Goal: Task Accomplishment & Management: Manage account settings

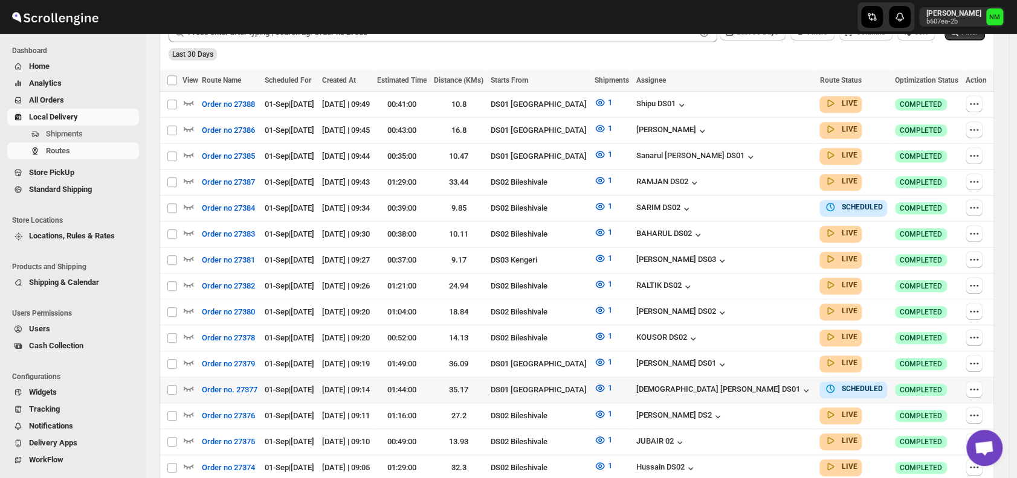
scroll to position [326, 0]
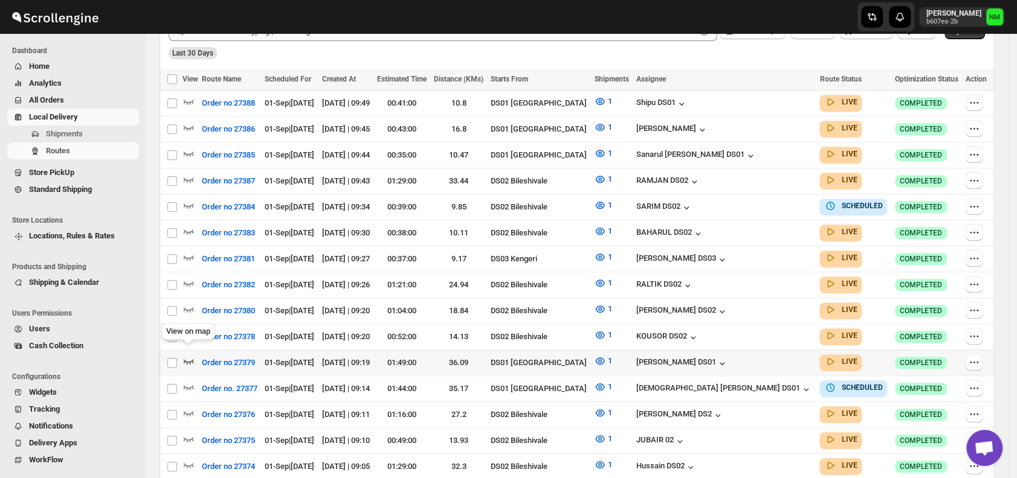
click at [184, 359] on icon "button" at bounding box center [189, 361] width 10 height 5
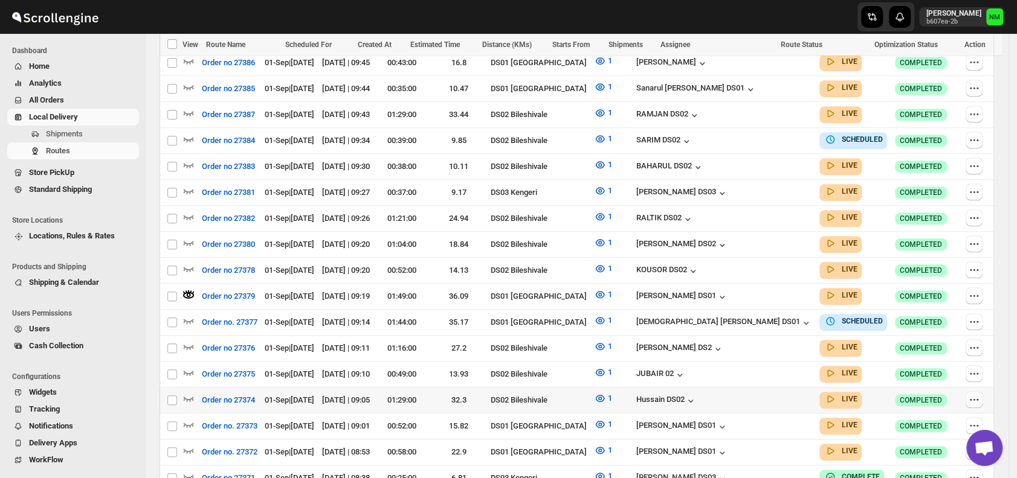
scroll to position [404, 0]
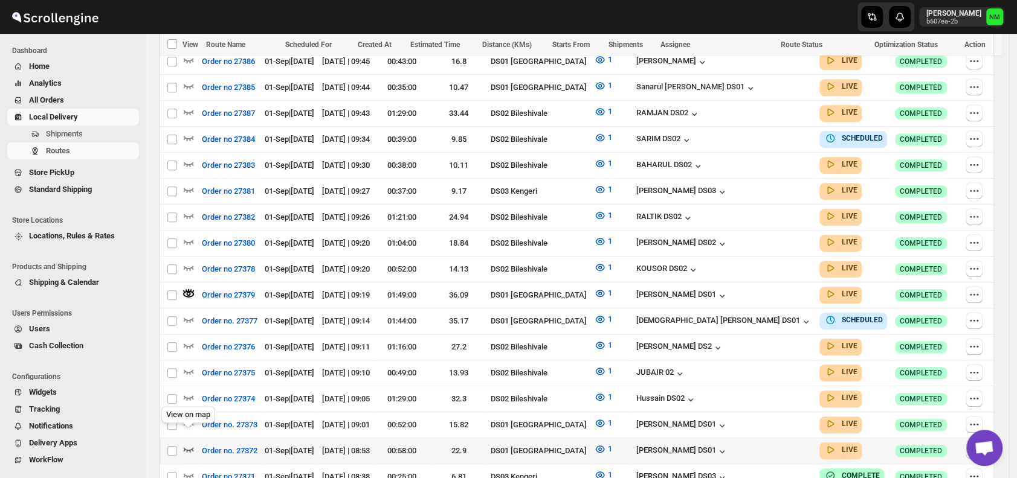
click at [188, 448] on icon "button" at bounding box center [189, 450] width 10 height 5
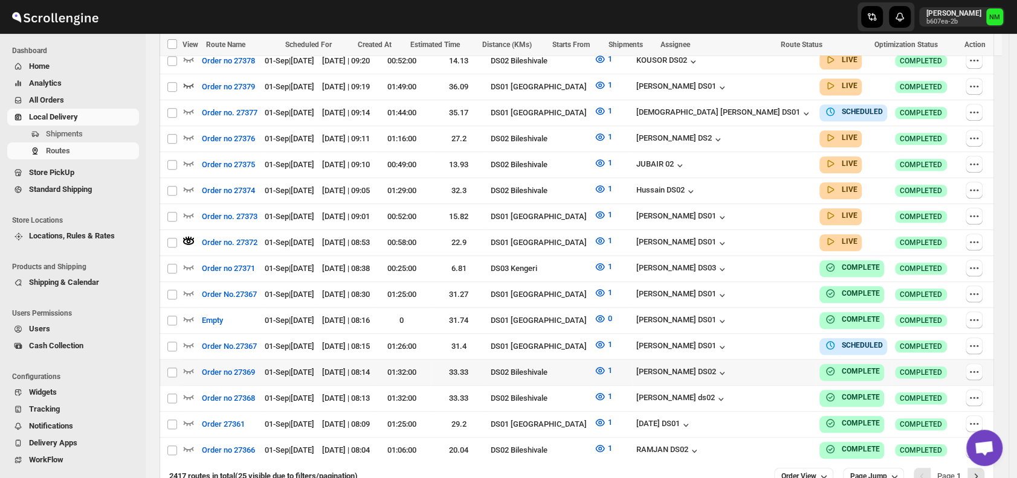
scroll to position [611, 0]
click at [185, 210] on icon "button" at bounding box center [188, 216] width 12 height 12
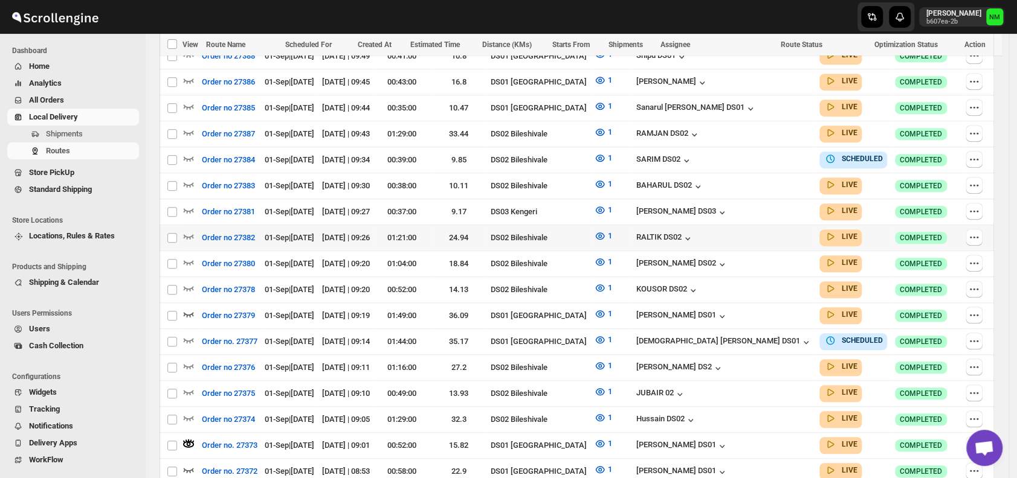
scroll to position [384, 0]
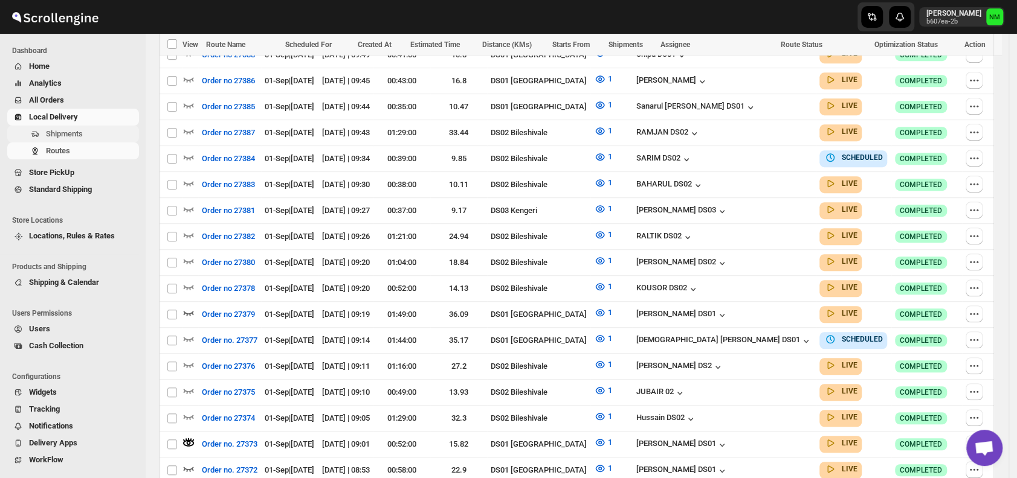
click at [88, 131] on span "Shipments" at bounding box center [91, 134] width 91 height 12
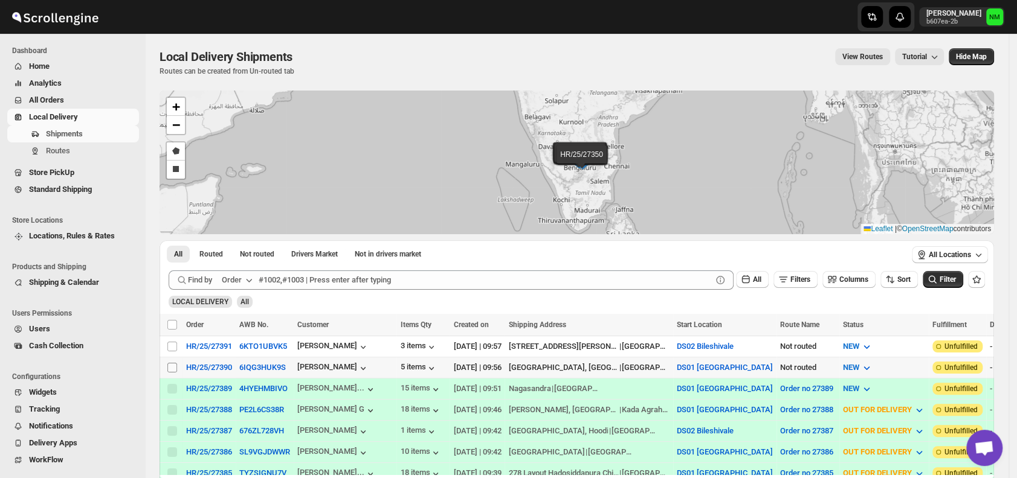
click at [170, 367] on input "Select shipment" at bounding box center [172, 368] width 10 height 10
checkbox input "true"
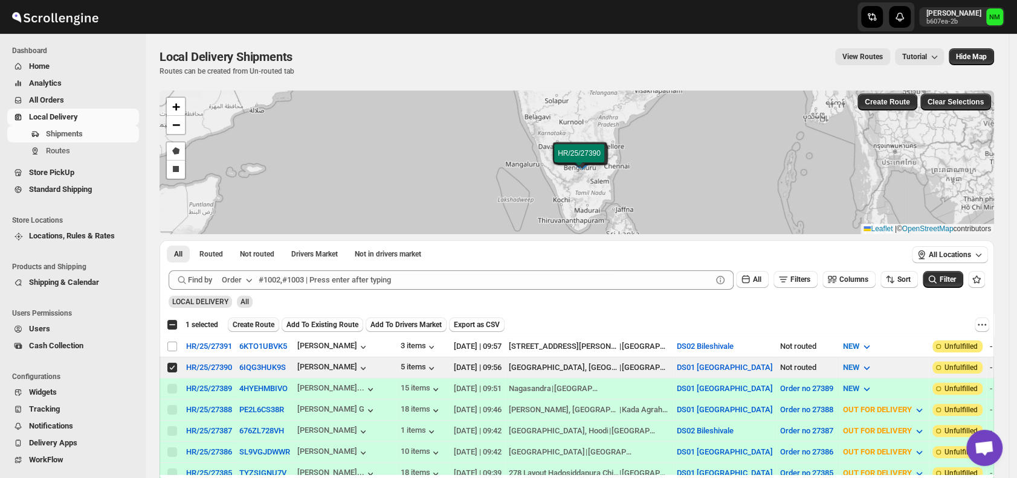
click at [243, 327] on span "Create Route" at bounding box center [254, 325] width 42 height 10
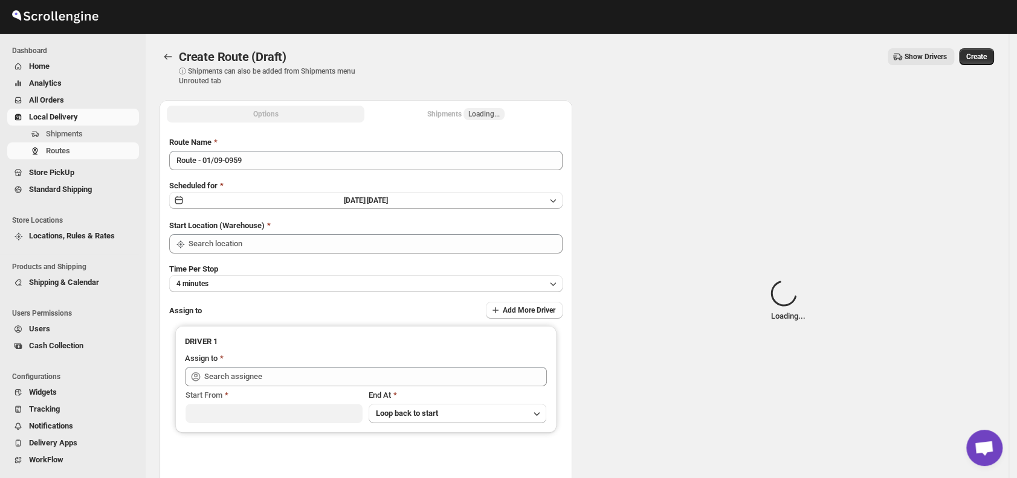
type input "DS01 [GEOGRAPHIC_DATA]"
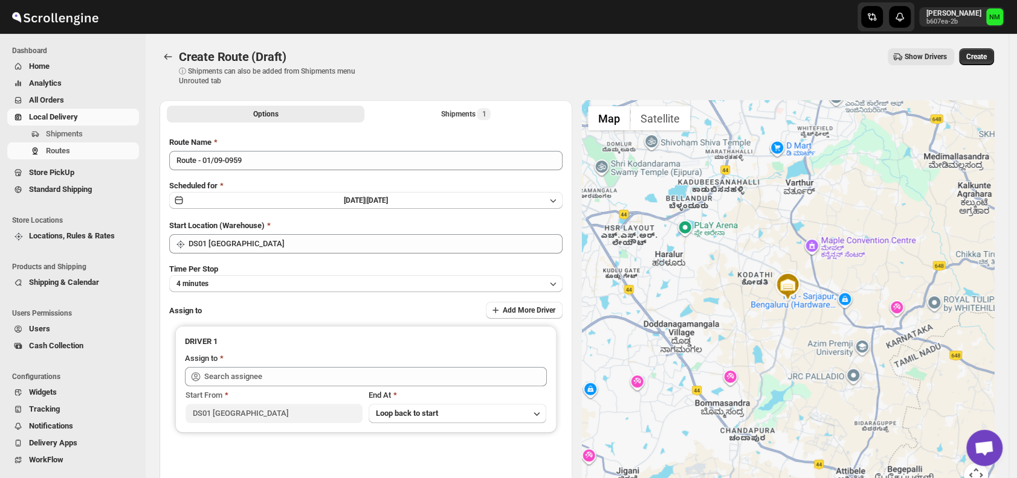
click at [784, 272] on img at bounding box center [788, 287] width 30 height 30
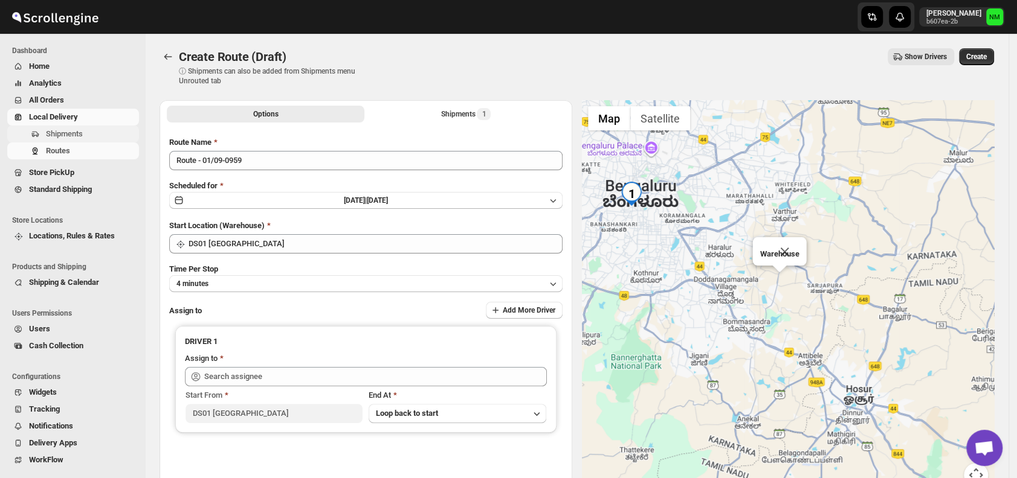
click at [47, 130] on span "Shipments" at bounding box center [64, 133] width 37 height 9
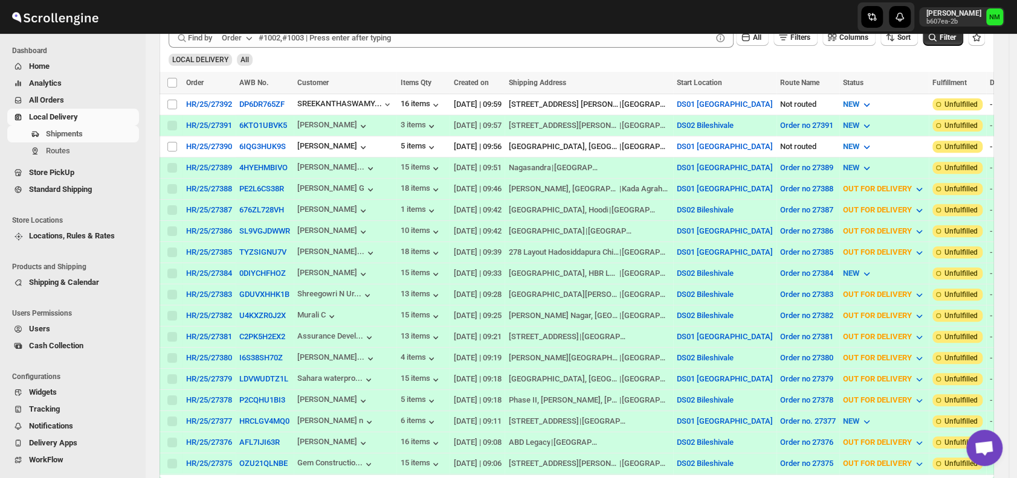
scroll to position [245, 0]
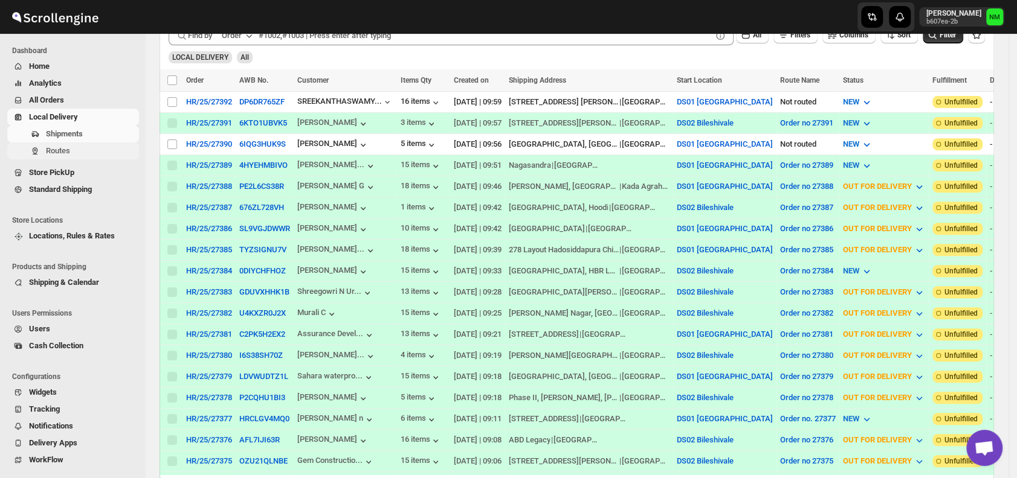
click at [56, 148] on span "Routes" at bounding box center [58, 150] width 24 height 9
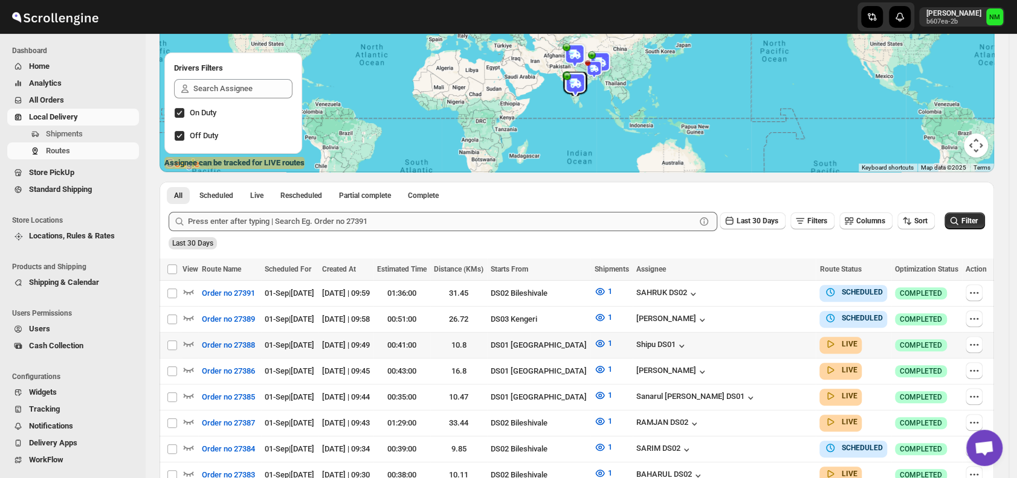
scroll to position [140, 0]
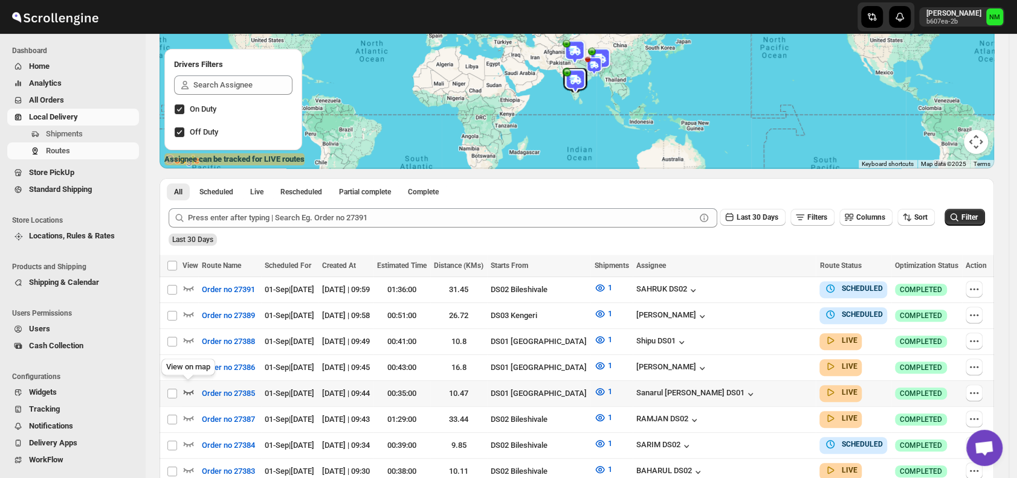
click at [187, 387] on icon "button" at bounding box center [188, 392] width 12 height 12
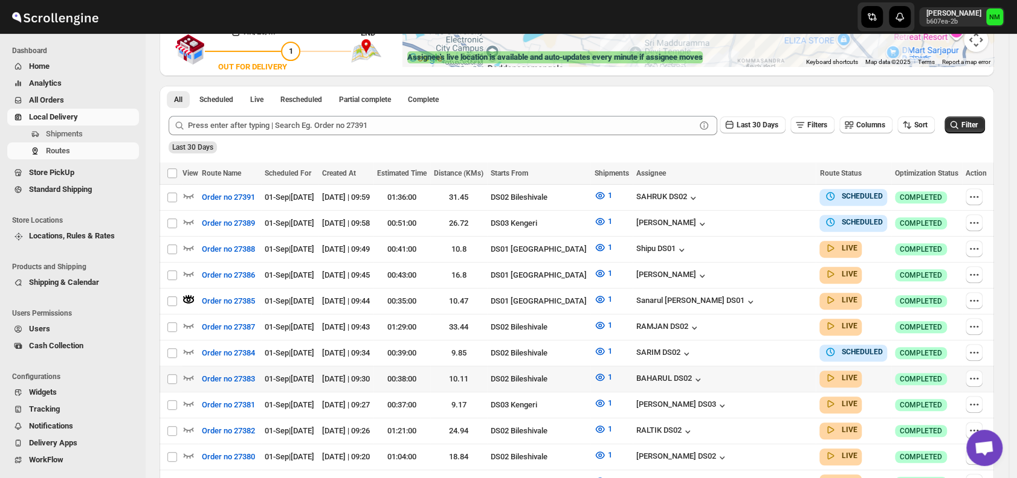
scroll to position [242, 0]
click at [188, 269] on icon "button" at bounding box center [188, 273] width 12 height 12
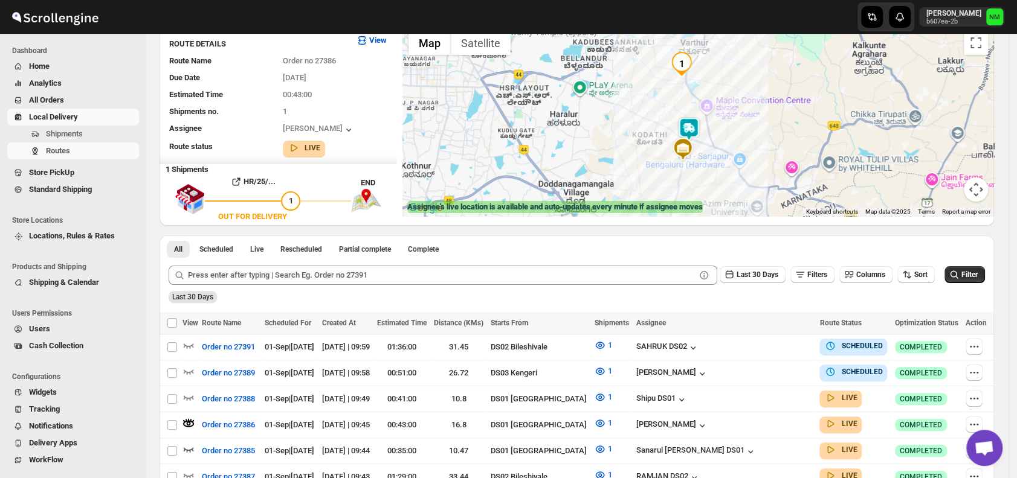
scroll to position [92, 0]
click at [184, 395] on icon "button" at bounding box center [189, 397] width 10 height 5
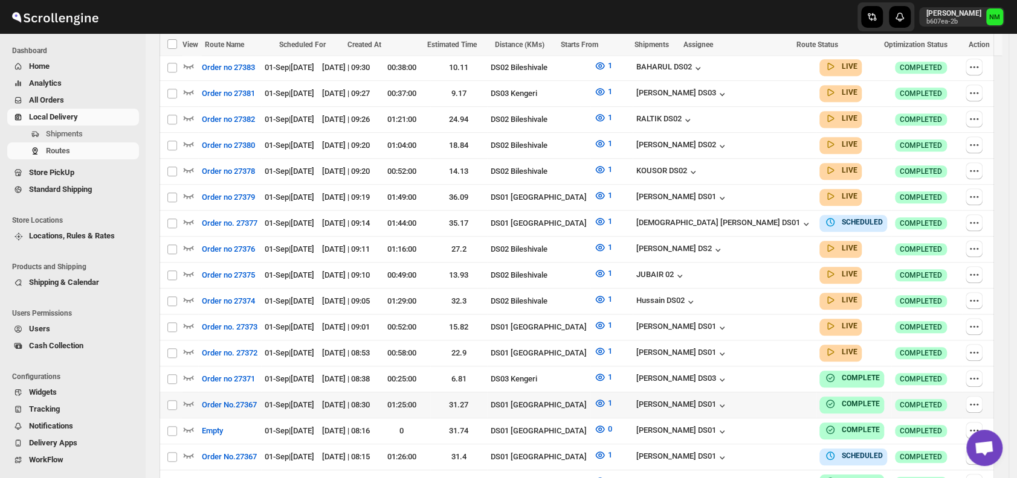
scroll to position [554, 0]
click at [60, 140] on button "Shipments" at bounding box center [73, 134] width 132 height 17
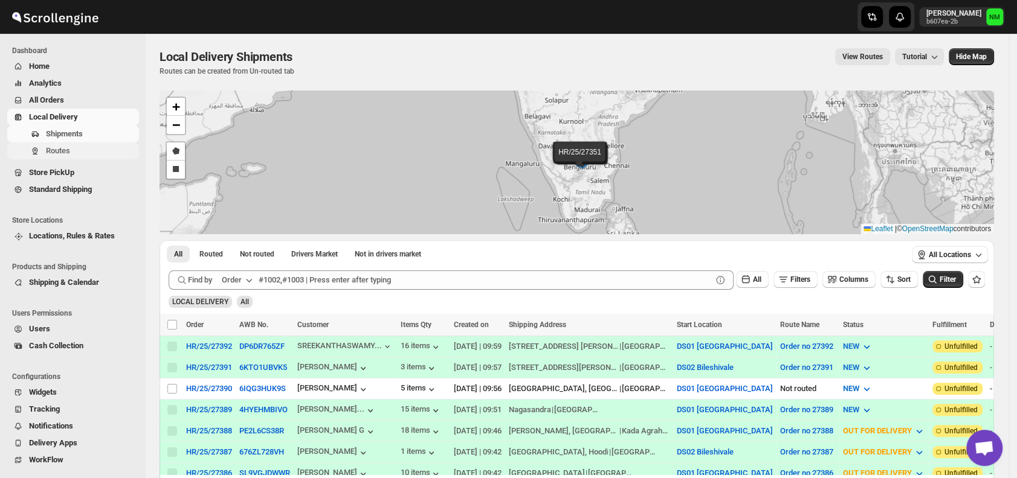
click at [80, 155] on span "Routes" at bounding box center [91, 151] width 91 height 12
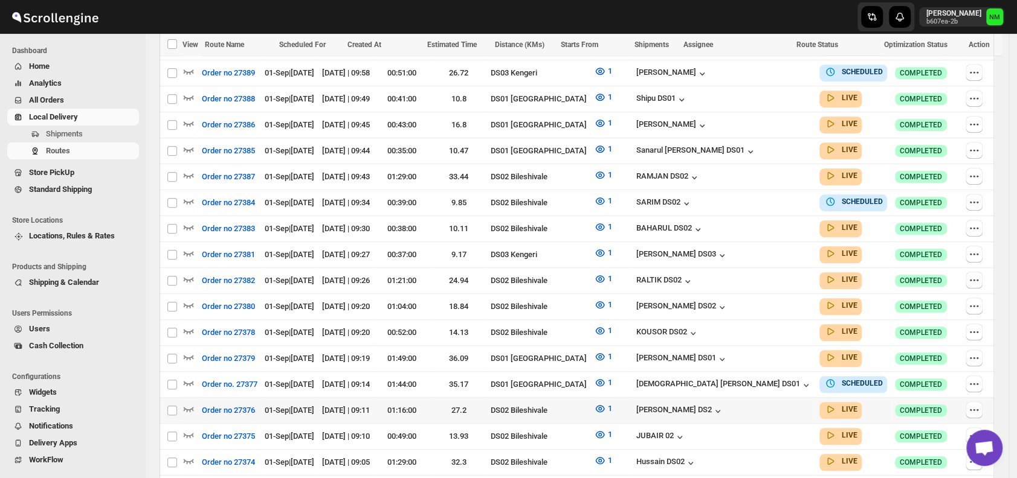
scroll to position [414, 0]
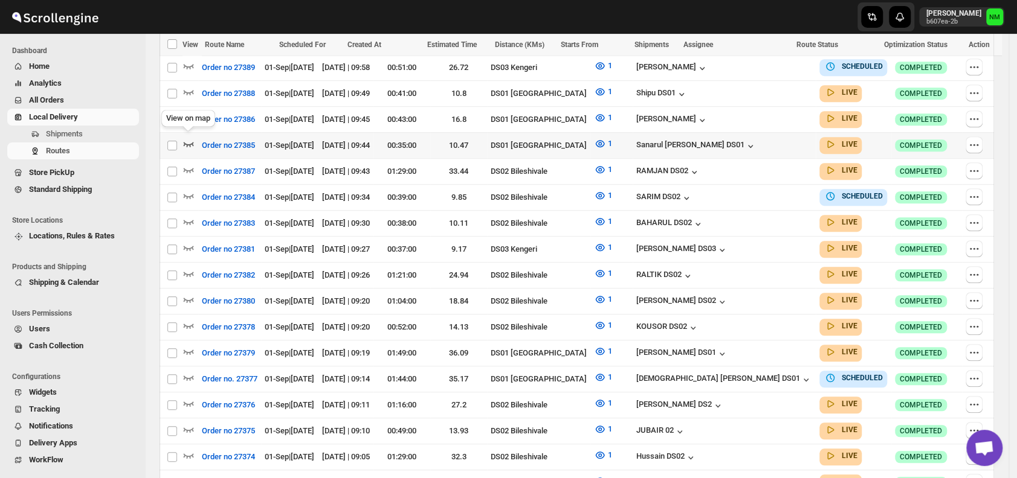
click at [185, 138] on icon "button" at bounding box center [188, 144] width 12 height 12
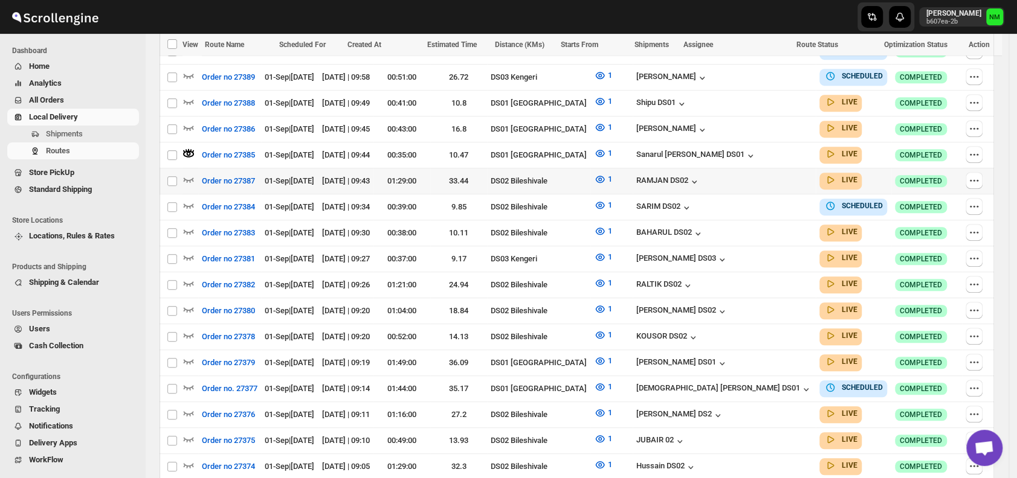
scroll to position [0, 0]
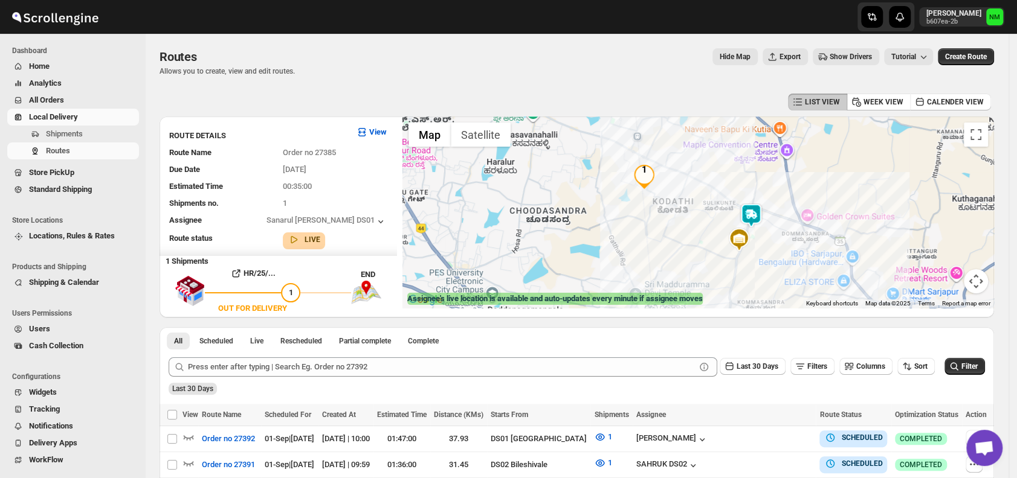
click at [756, 208] on img at bounding box center [751, 216] width 24 height 24
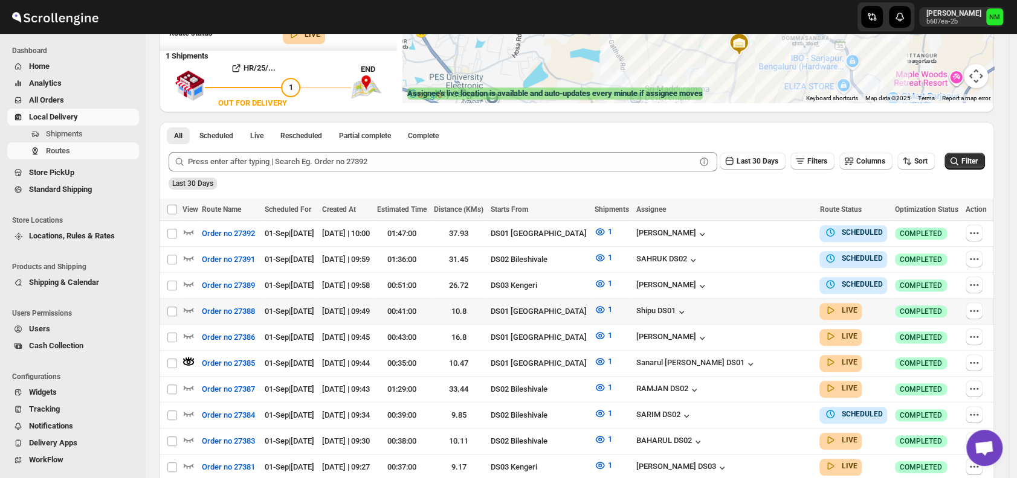
scroll to position [208, 0]
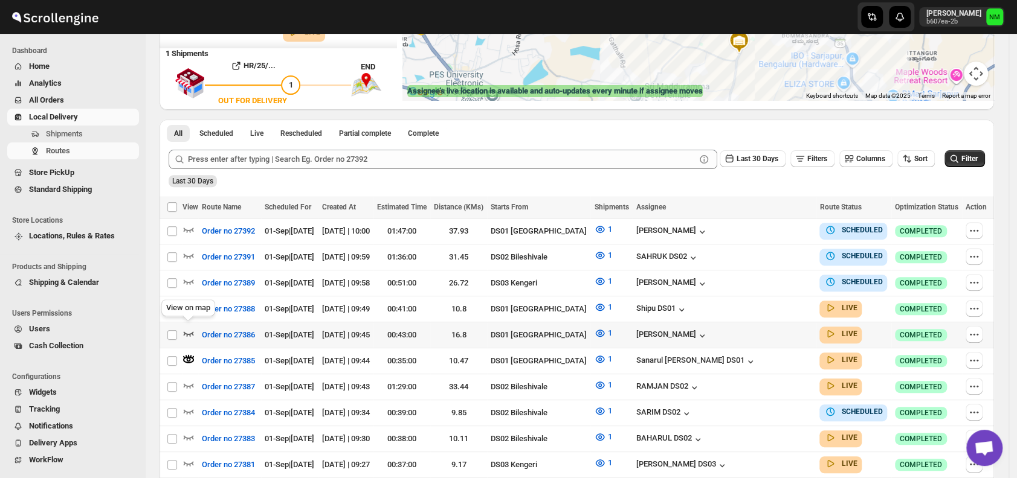
click at [191, 328] on icon "button" at bounding box center [188, 333] width 12 height 12
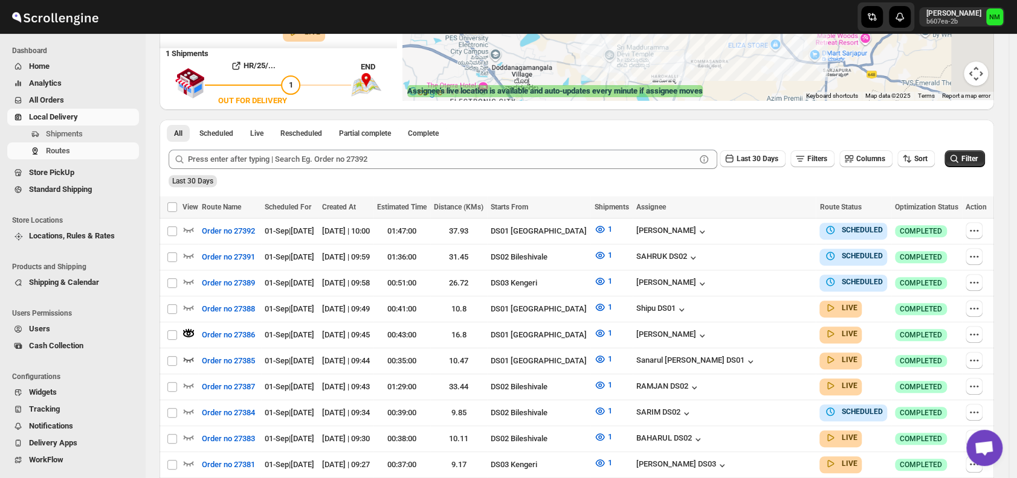
scroll to position [0, 0]
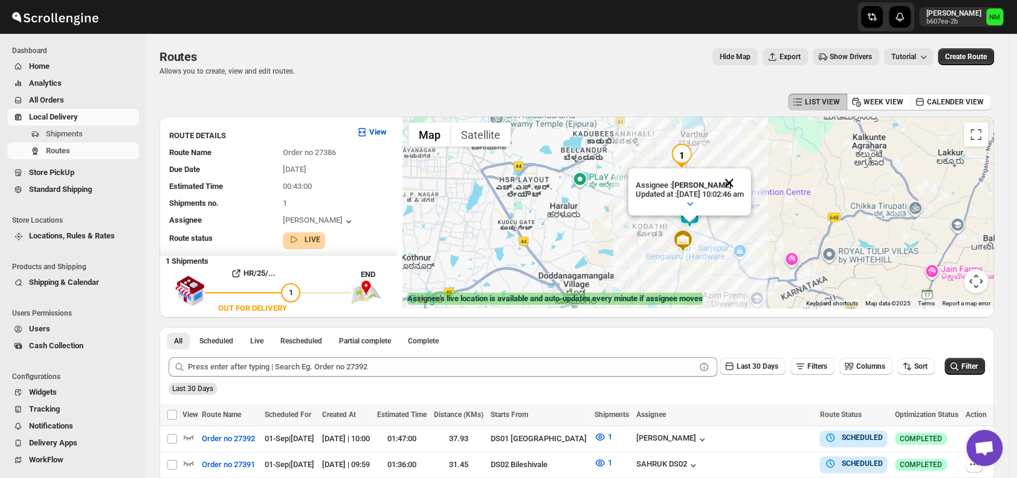
click at [744, 178] on button "Close" at bounding box center [729, 183] width 29 height 29
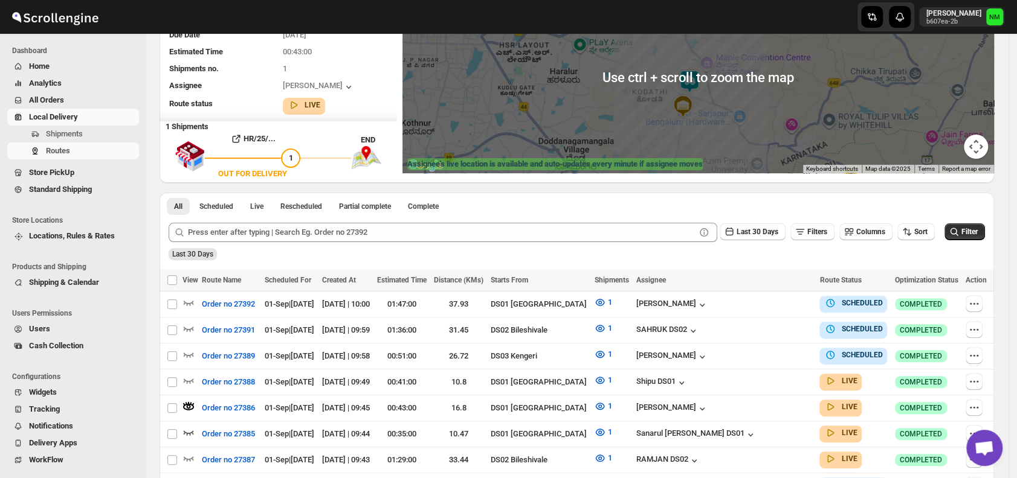
scroll to position [136, 0]
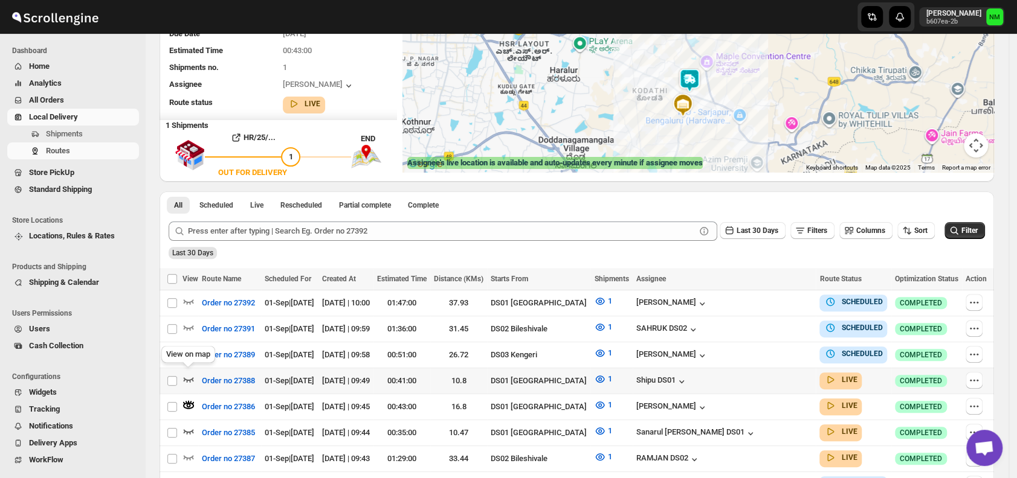
click at [187, 373] on icon "button" at bounding box center [188, 379] width 12 height 12
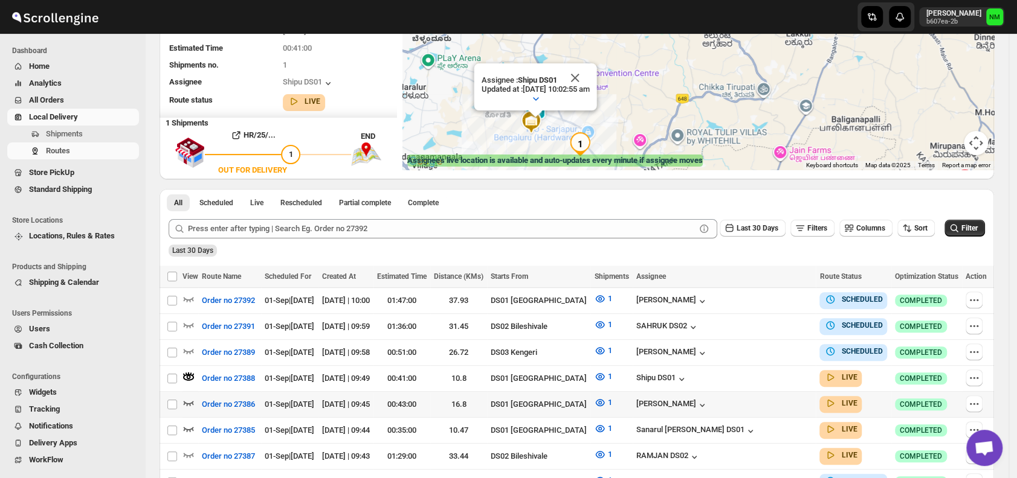
scroll to position [141, 0]
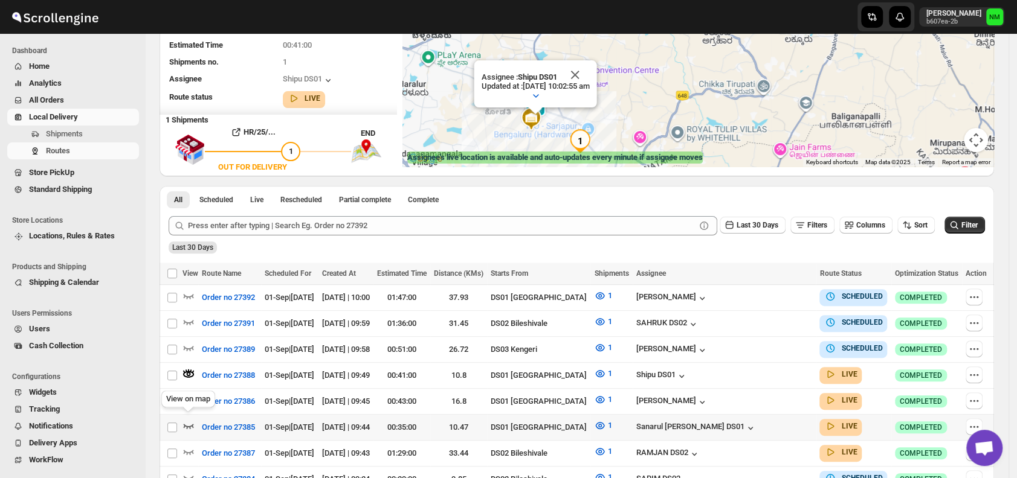
click at [188, 420] on icon "button" at bounding box center [188, 426] width 12 height 12
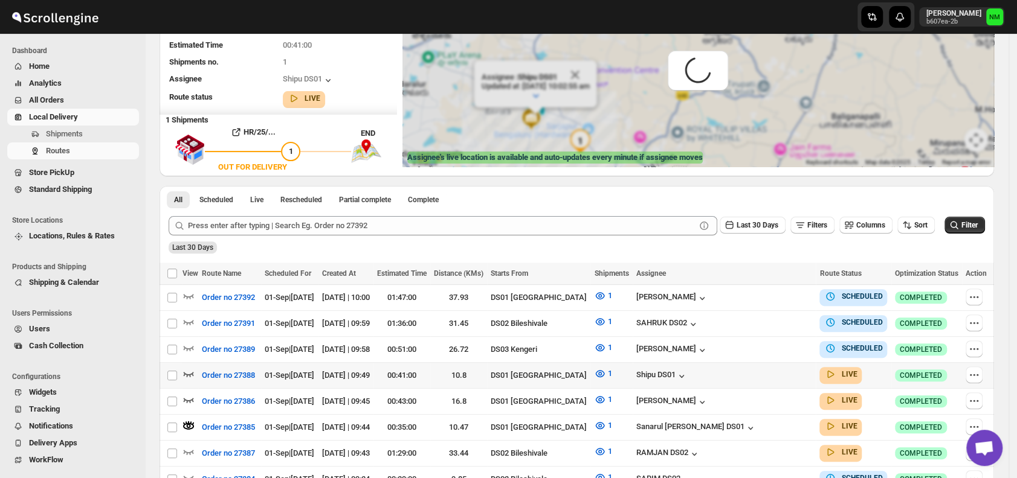
scroll to position [0, 0]
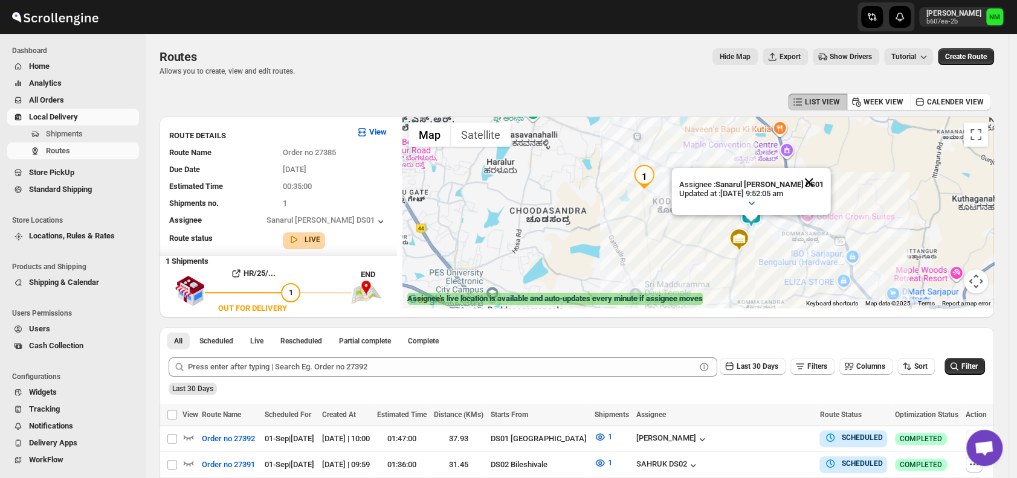
click at [811, 188] on button "Close" at bounding box center [808, 182] width 29 height 29
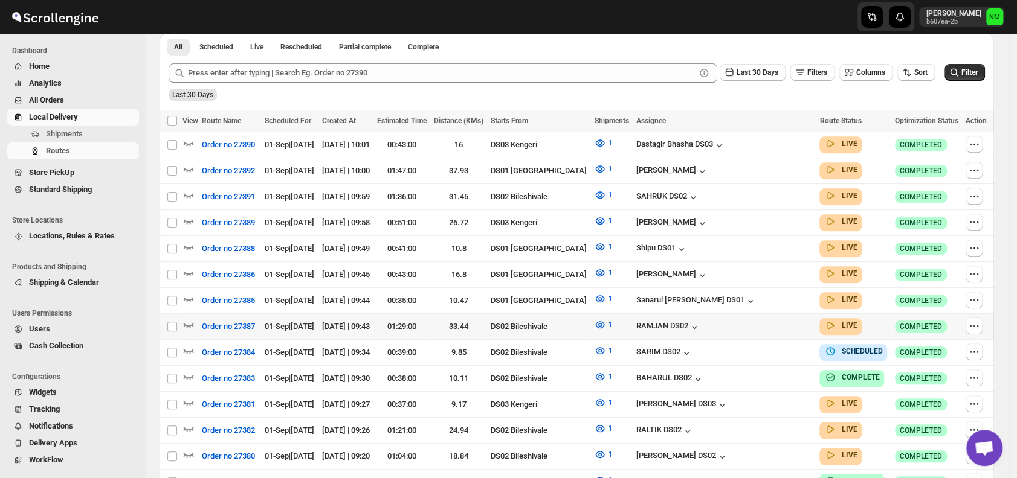
scroll to position [285, 0]
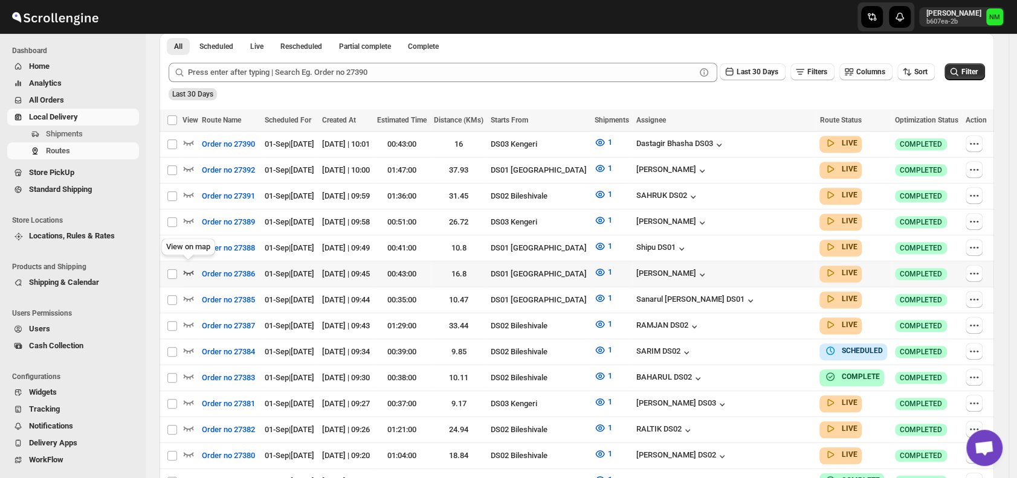
click at [189, 268] on icon "button" at bounding box center [188, 272] width 12 height 12
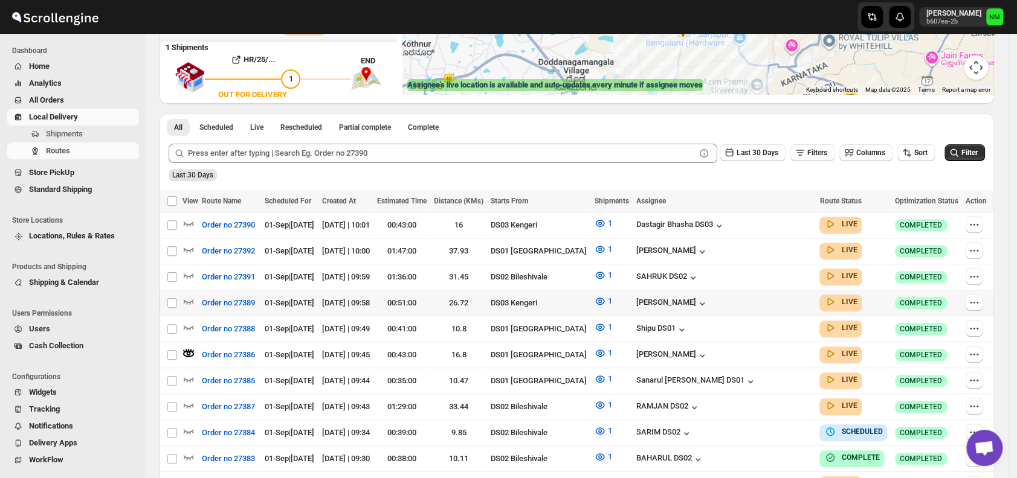
scroll to position [216, 0]
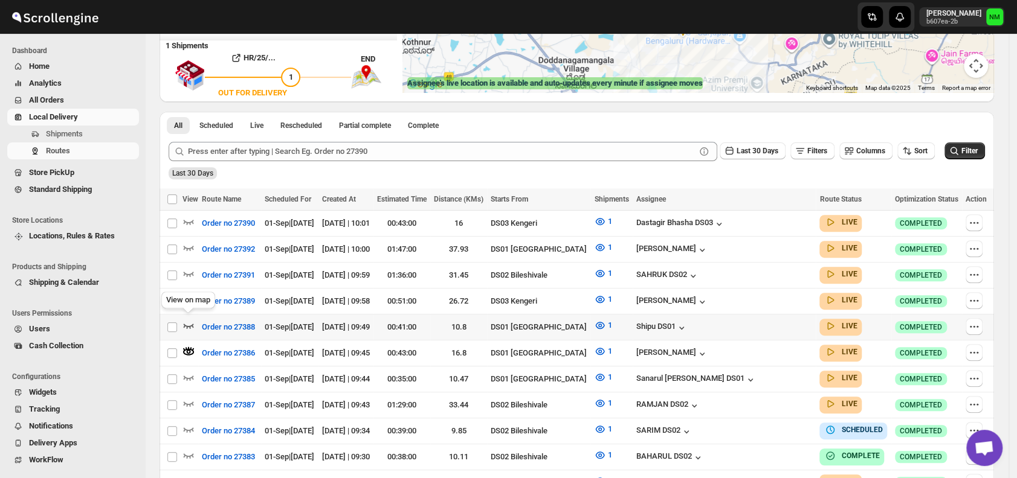
click at [190, 324] on icon "button" at bounding box center [189, 326] width 10 height 5
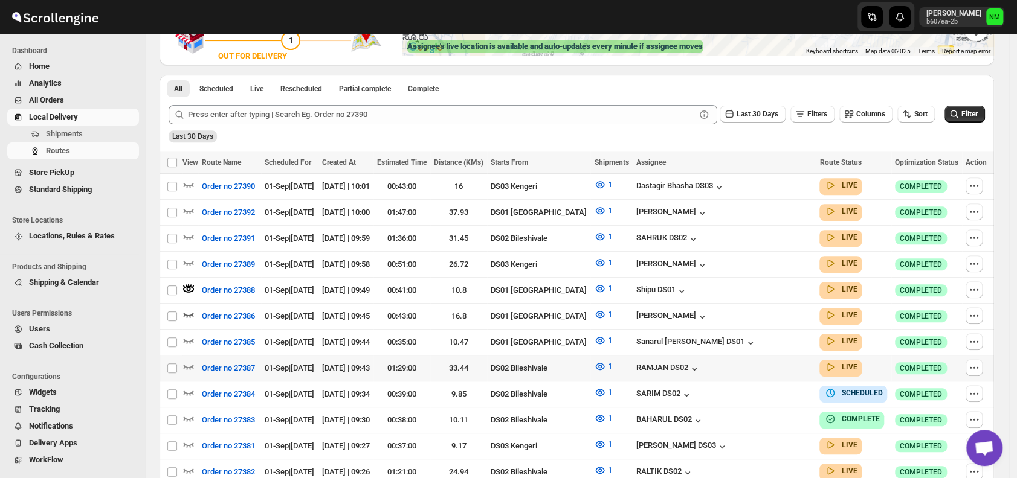
scroll to position [254, 0]
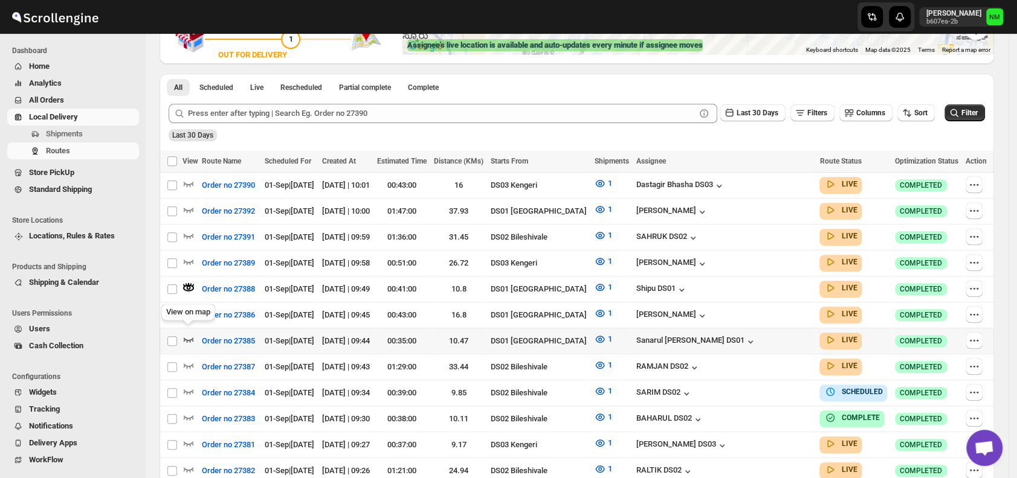
click at [190, 335] on icon "button" at bounding box center [188, 339] width 12 height 12
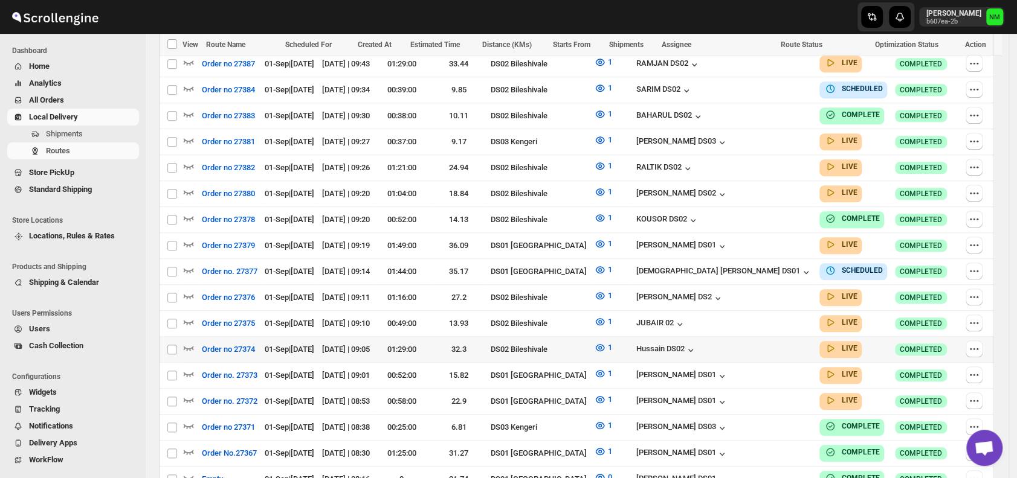
scroll to position [558, 0]
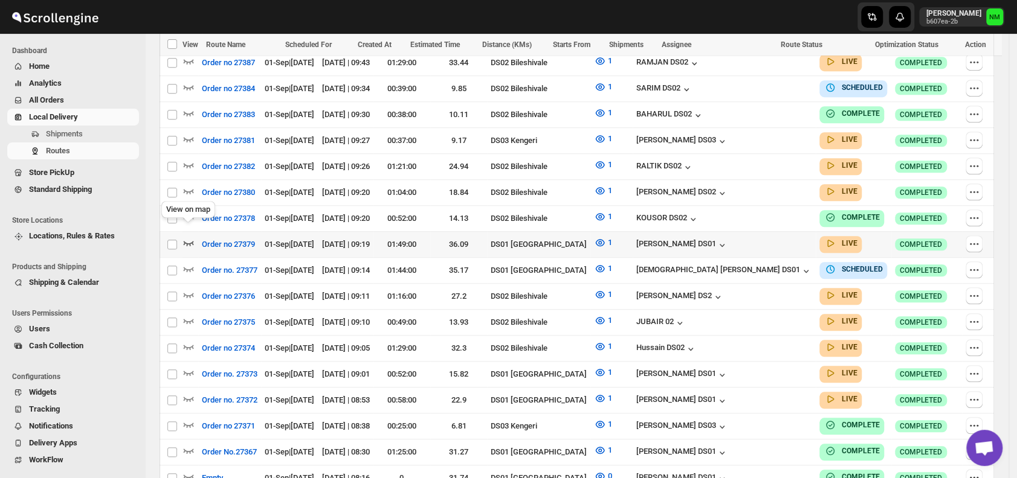
click at [192, 237] on icon "button" at bounding box center [188, 243] width 12 height 12
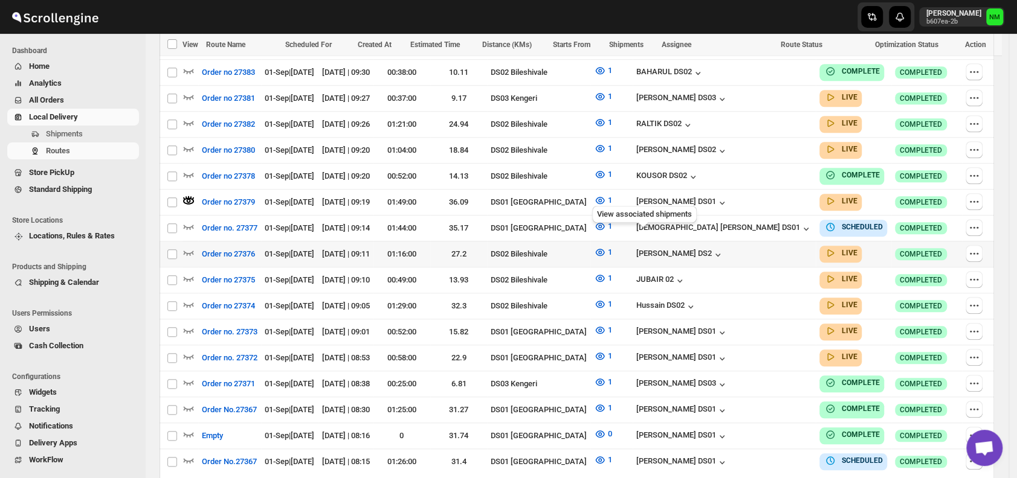
scroll to position [608, 0]
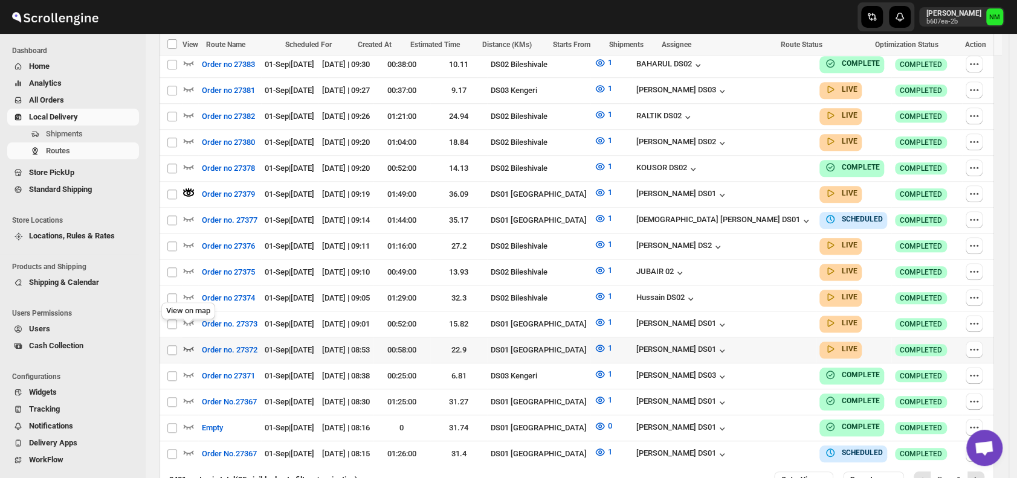
click at [190, 343] on icon "button" at bounding box center [188, 349] width 12 height 12
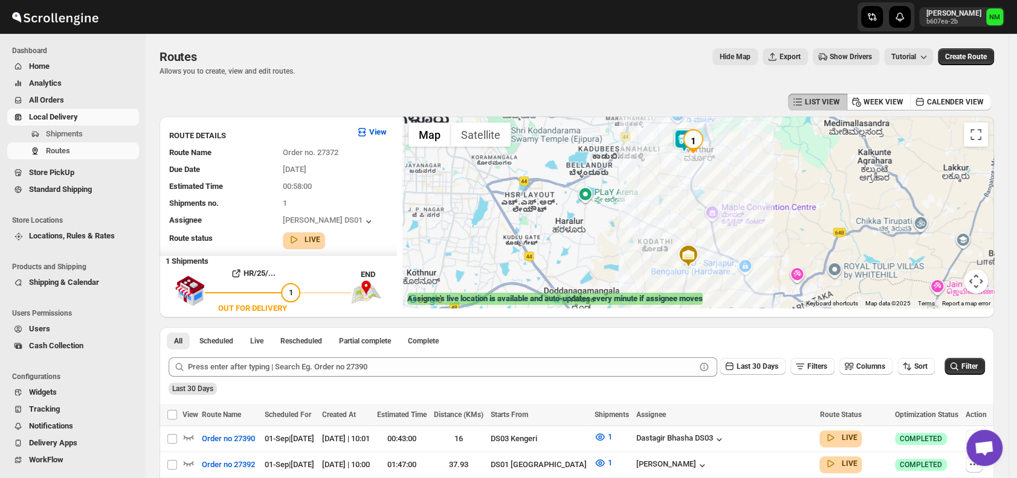
click at [689, 149] on img "1" at bounding box center [693, 141] width 24 height 24
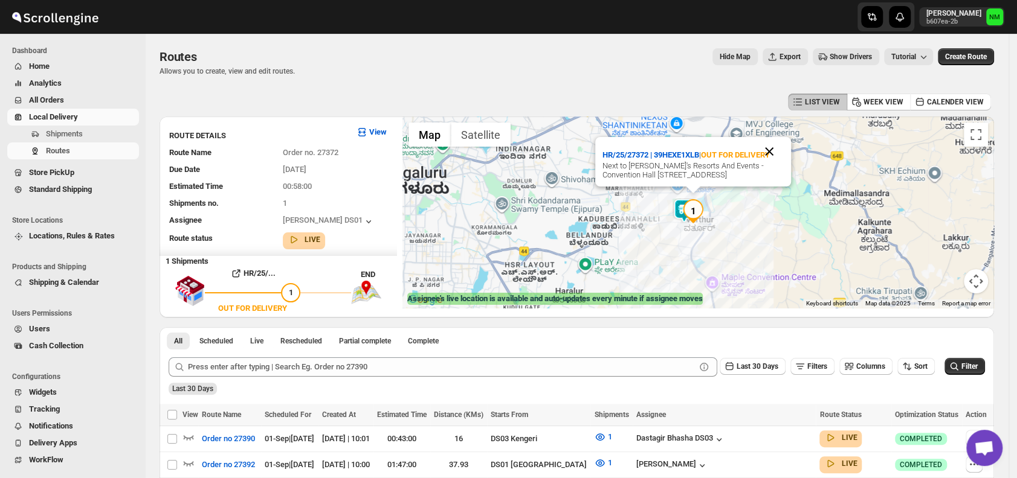
drag, startPoint x: 762, startPoint y: 140, endPoint x: 754, endPoint y: 146, distance: 9.9
click at [762, 140] on button "Close" at bounding box center [769, 151] width 29 height 29
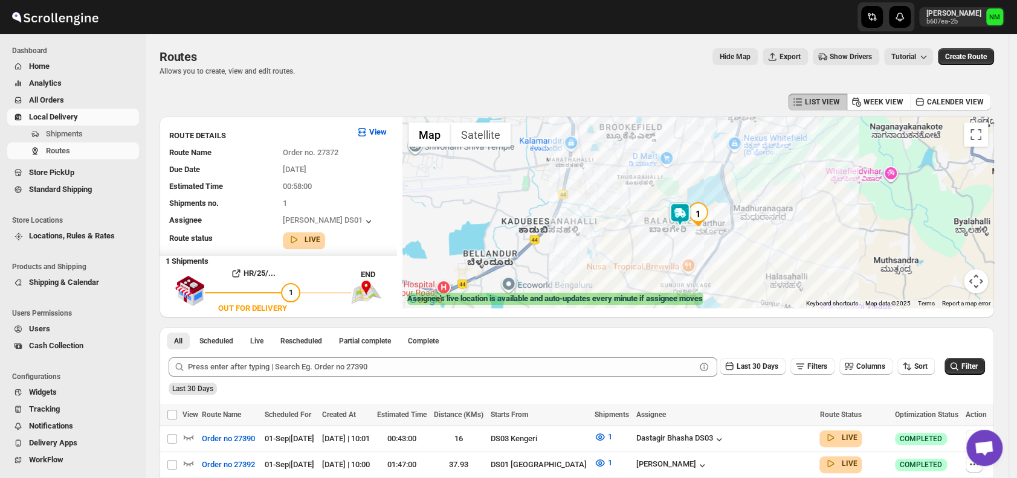
click at [680, 213] on img at bounding box center [680, 214] width 24 height 24
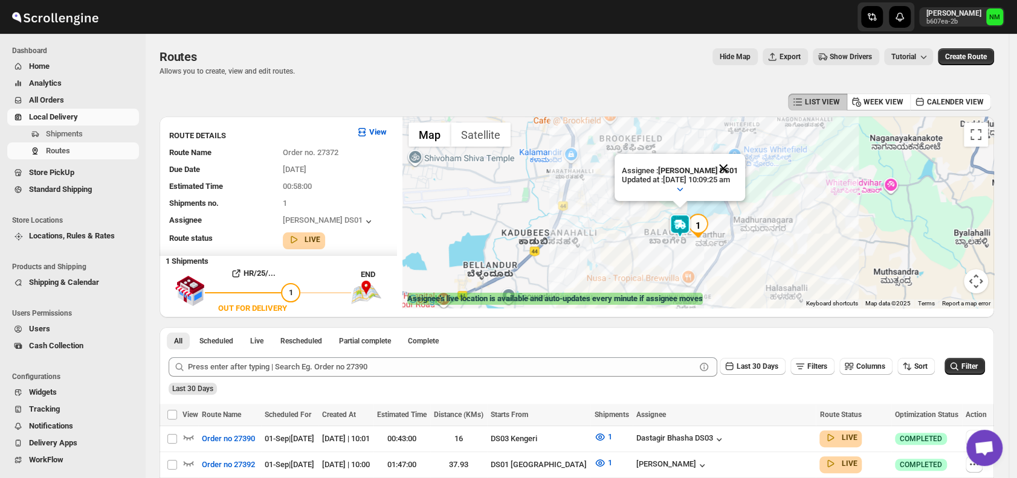
click at [735, 167] on button "Close" at bounding box center [723, 168] width 29 height 29
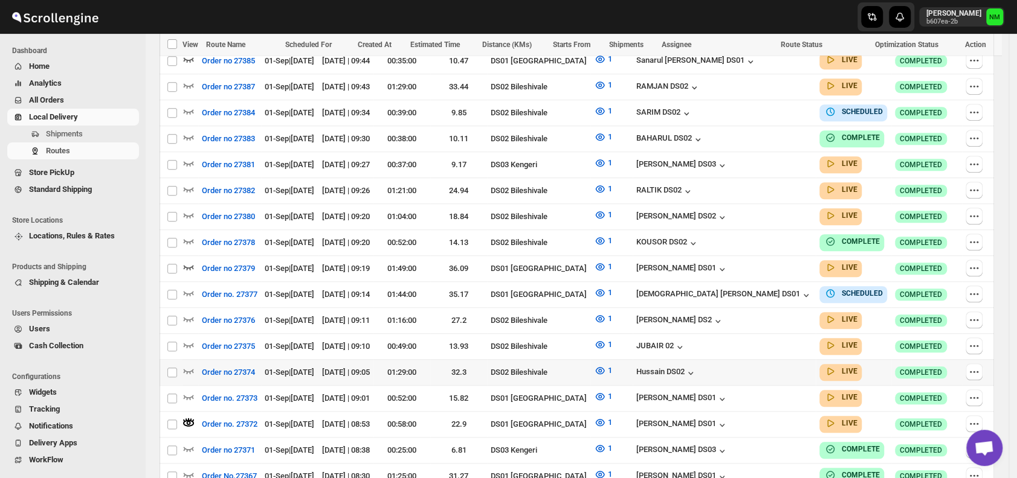
scroll to position [562, 0]
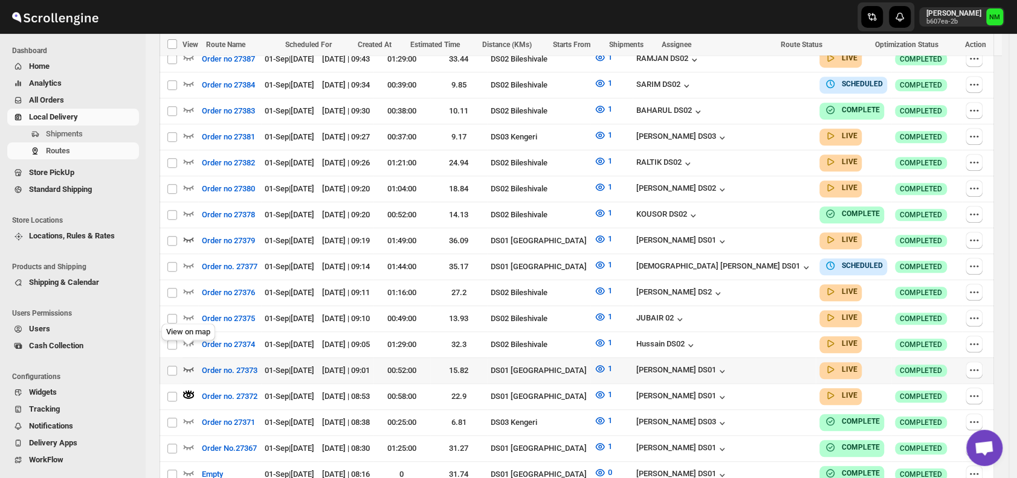
click at [188, 363] on icon "button" at bounding box center [188, 369] width 12 height 12
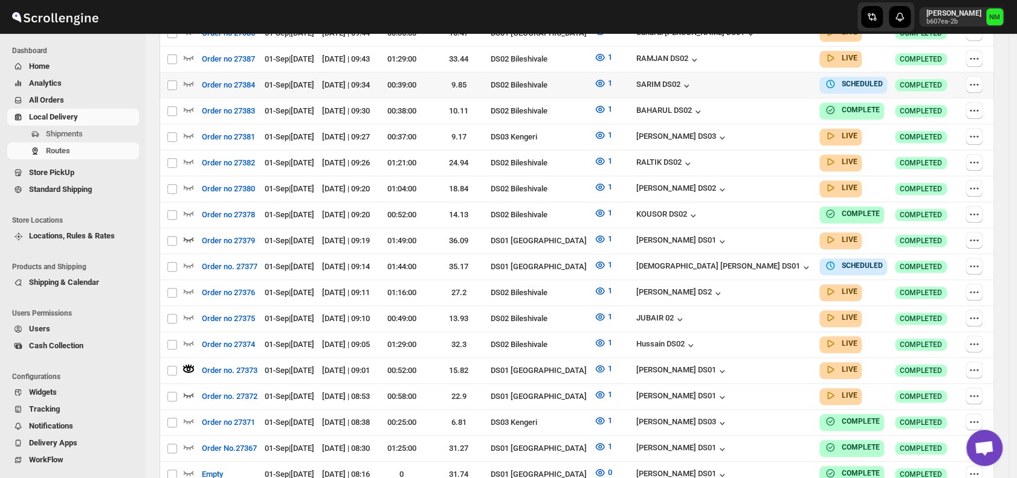
scroll to position [0, 0]
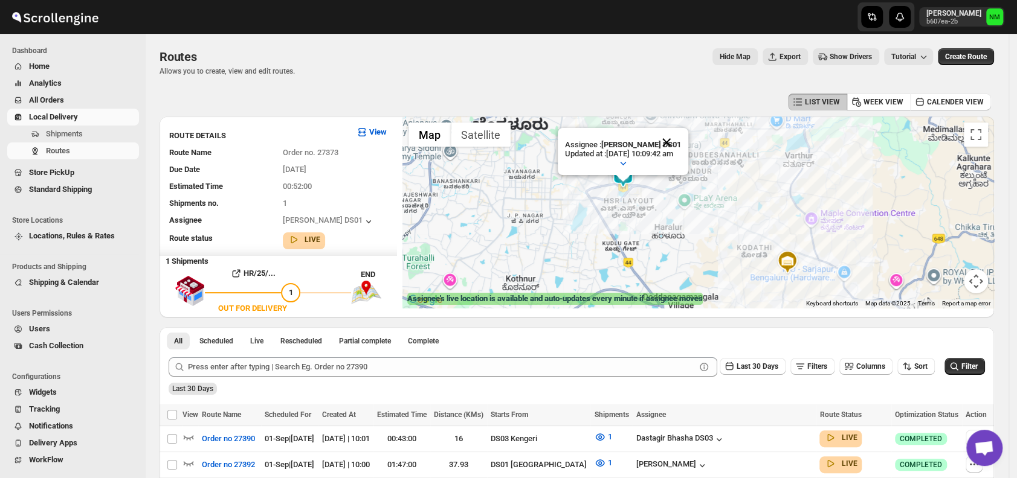
click at [679, 144] on button "Close" at bounding box center [666, 142] width 29 height 29
click at [86, 135] on span "Shipments" at bounding box center [91, 134] width 91 height 12
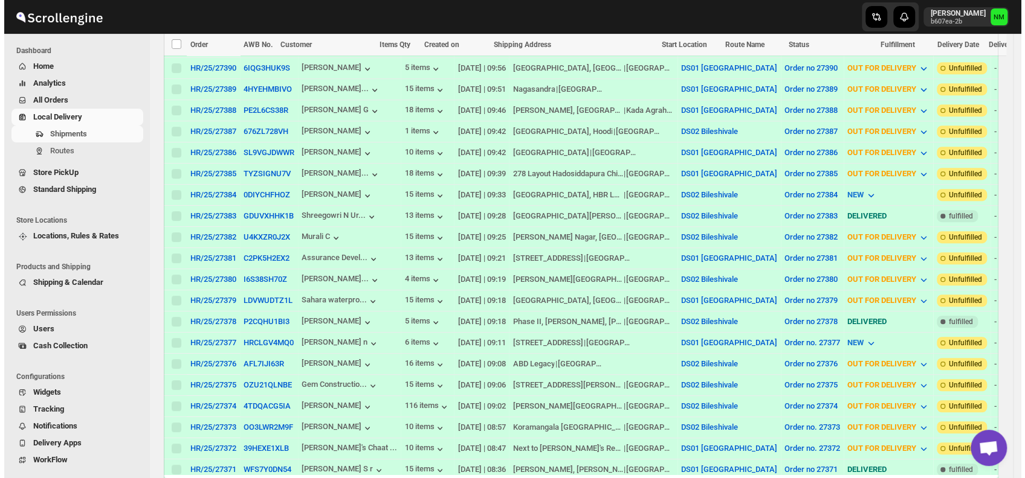
scroll to position [365, 0]
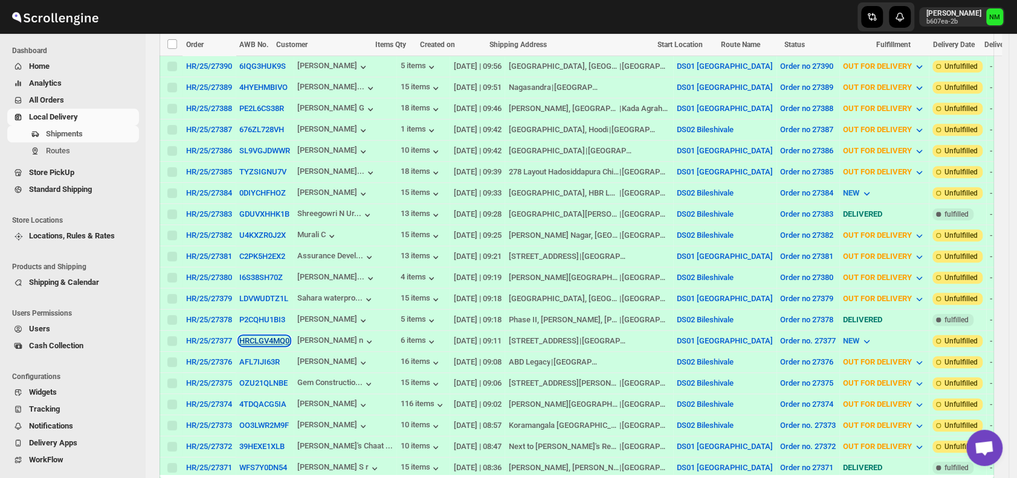
click at [260, 337] on button "HRCLGV4MQ0" at bounding box center [264, 341] width 50 height 9
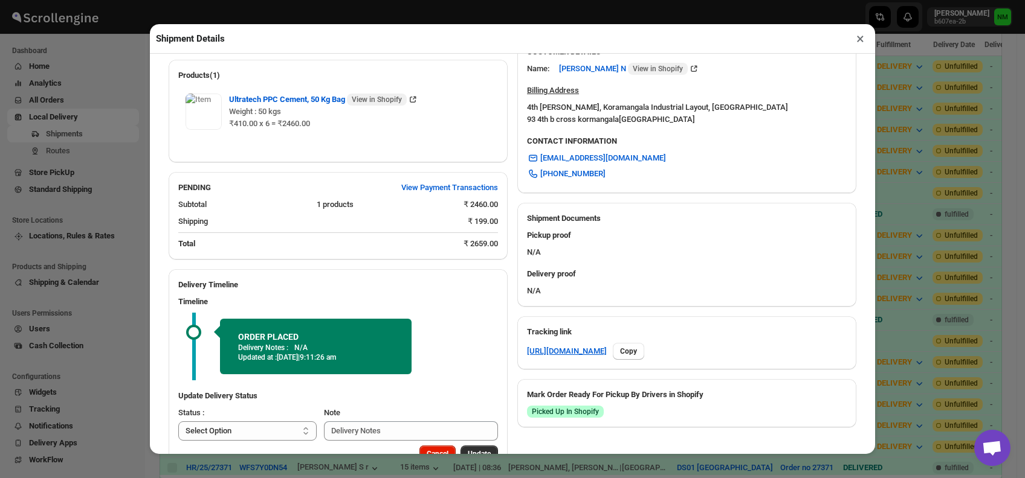
scroll to position [379, 0]
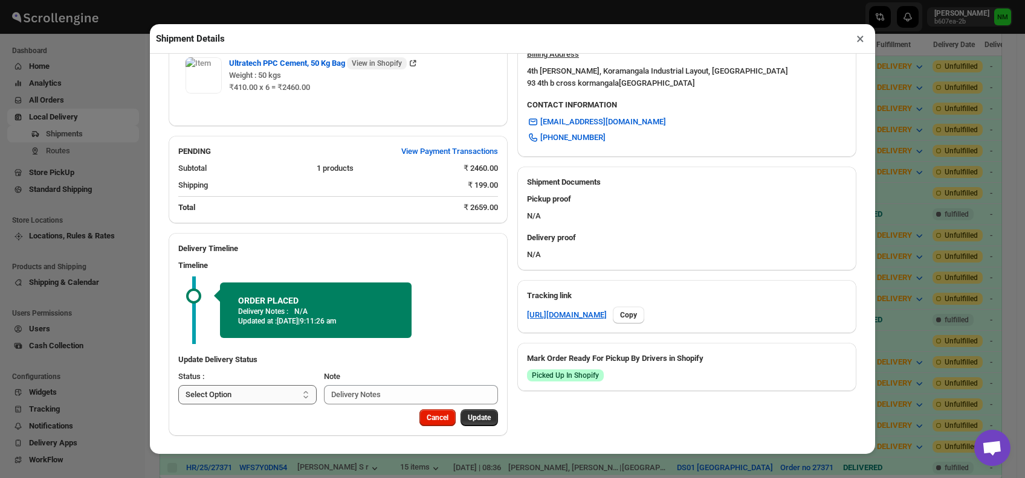
click at [272, 394] on select "Select Option PICKED UP OUT FOR DELIVERY RESCHEDULE DELIVERED CANCELLED" at bounding box center [247, 394] width 138 height 19
select select "PICKED_UP"
click at [178, 385] on select "Select Option PICKED UP OUT FOR DELIVERY RESCHEDULE DELIVERED CANCELLED" at bounding box center [247, 394] width 138 height 19
click at [457, 413] on span "Pick Products" at bounding box center [467, 418] width 45 height 10
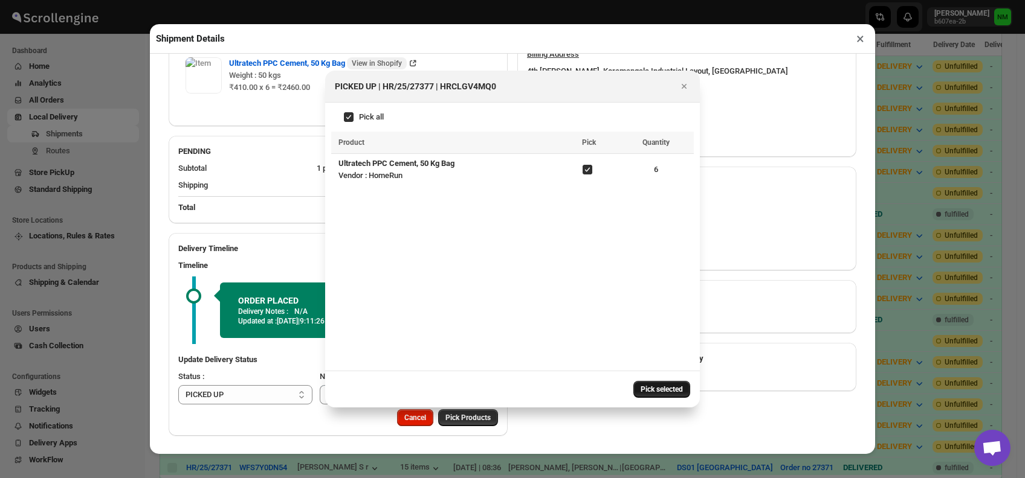
click at [648, 388] on span "Pick selected" at bounding box center [661, 390] width 42 height 10
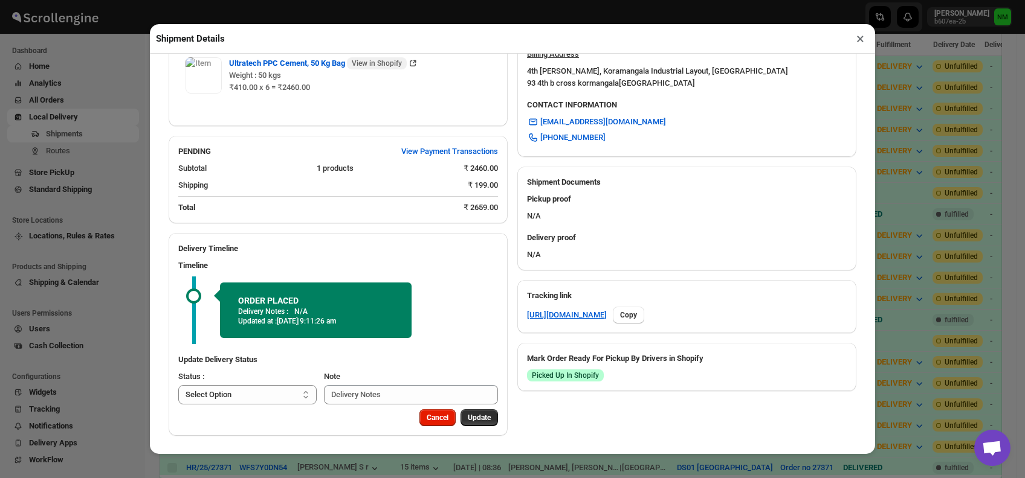
click at [304, 257] on div "Timeline ORDER PLACED Delivery Notes : N/A Updated at : 1/9/2025 | 9:11:26 am" at bounding box center [338, 302] width 339 height 94
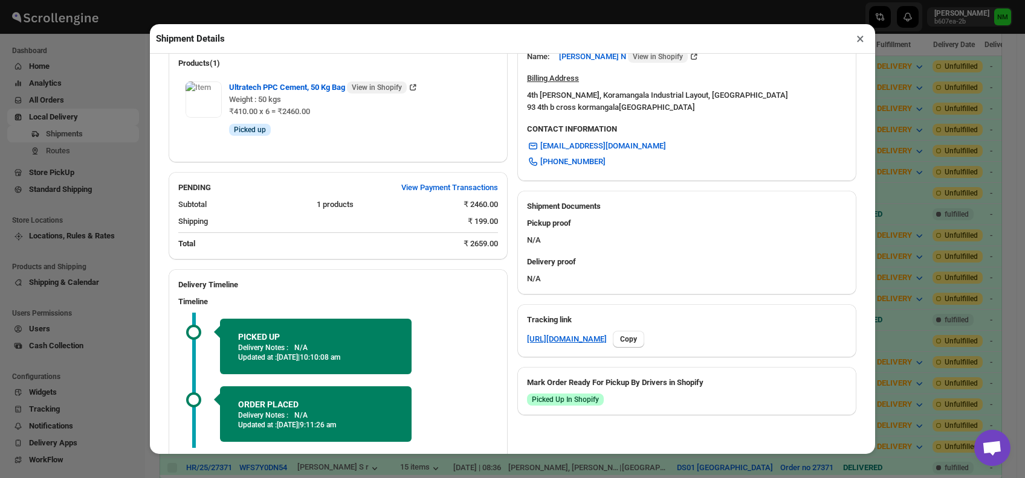
scroll to position [459, 0]
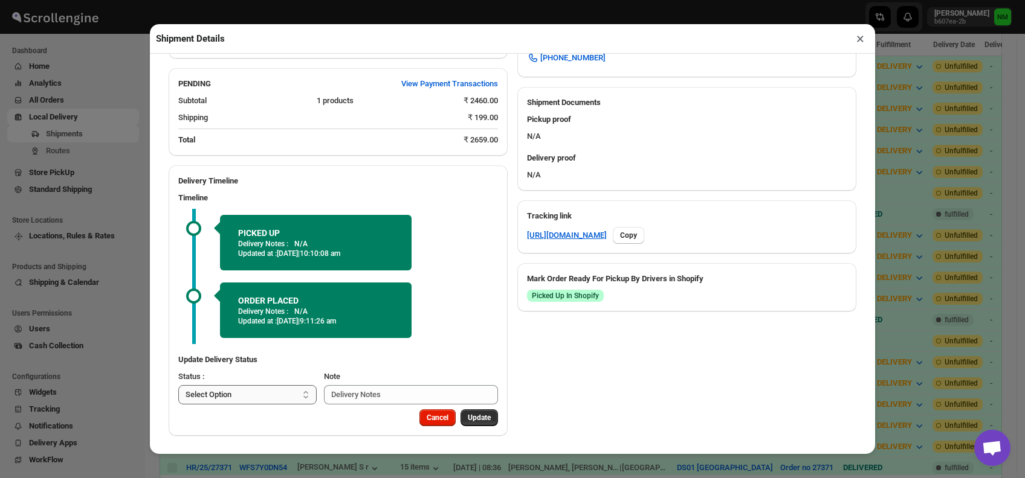
click at [272, 395] on select "Select Option PICKED UP OUT FOR DELIVERY RESCHEDULE DELIVERED CANCELLED" at bounding box center [247, 394] width 138 height 19
select select "OUT_FOR_DELIVERY"
click at [178, 385] on select "Select Option PICKED UP OUT FOR DELIVERY RESCHEDULE DELIVERED CANCELLED" at bounding box center [247, 394] width 138 height 19
click at [466, 412] on button "Update" at bounding box center [478, 418] width 37 height 17
select select
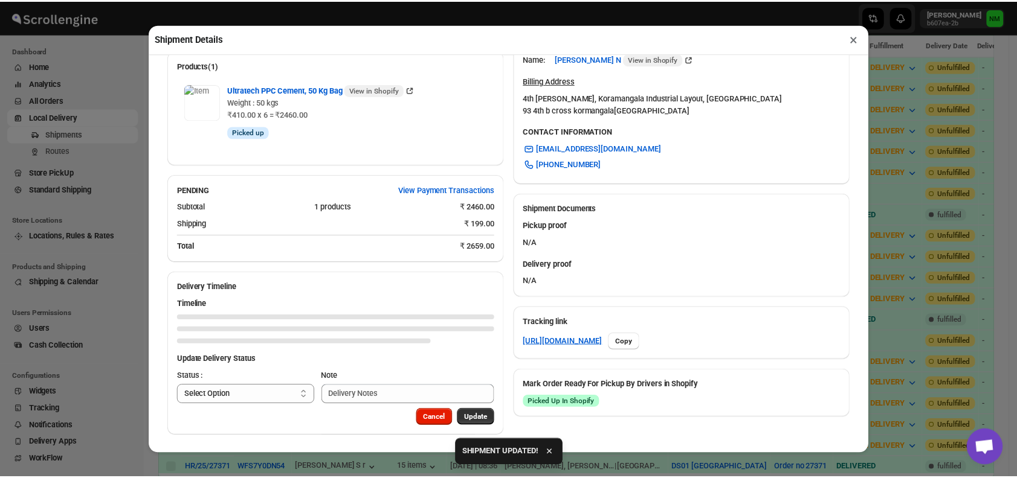
scroll to position [352, 0]
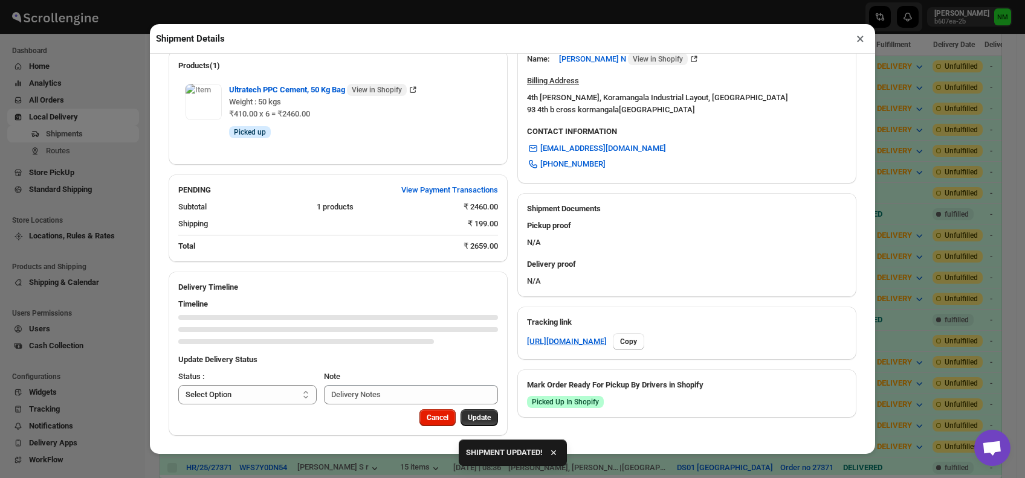
click at [858, 39] on button "×" at bounding box center [860, 38] width 18 height 17
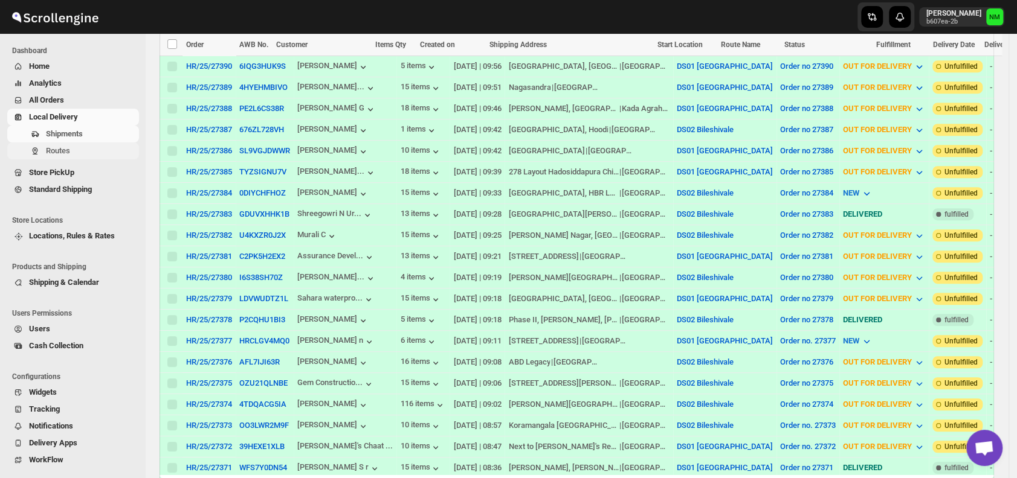
click at [87, 146] on span "Routes" at bounding box center [91, 151] width 91 height 12
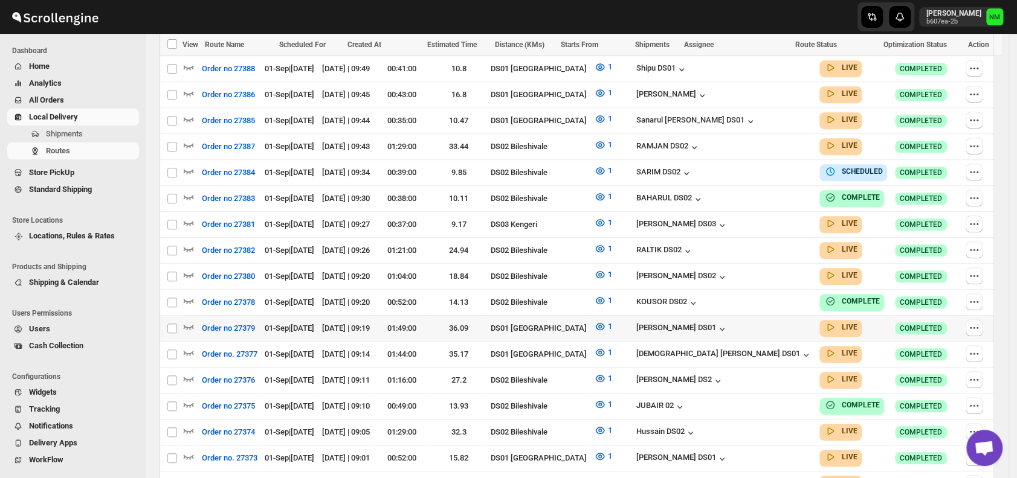
scroll to position [491, 0]
click at [187, 350] on icon "button" at bounding box center [189, 352] width 10 height 5
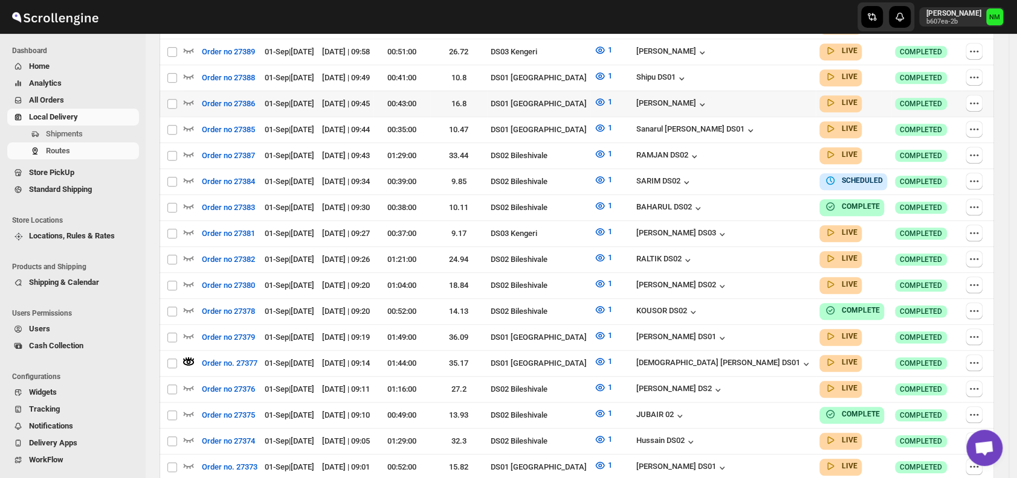
scroll to position [0, 0]
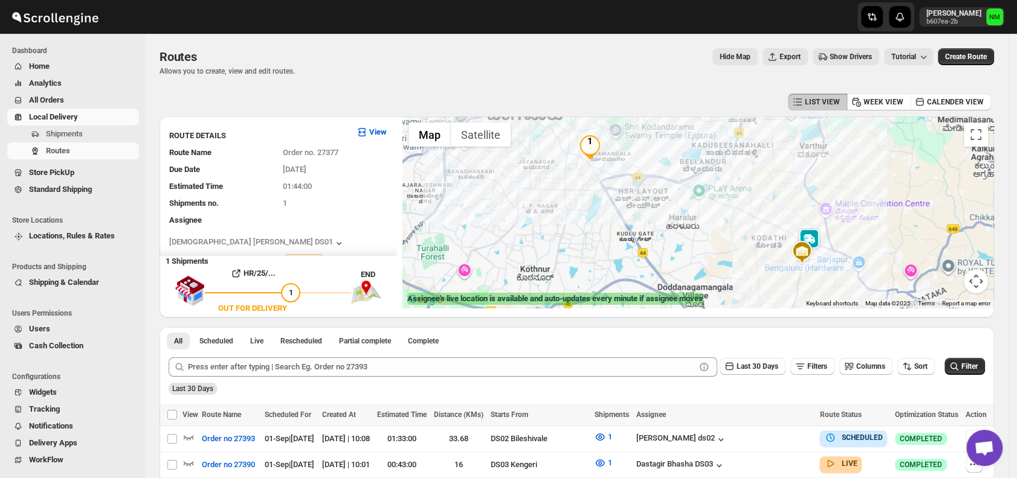
click at [814, 239] on img at bounding box center [809, 240] width 24 height 24
click at [880, 183] on button "Close" at bounding box center [894, 183] width 29 height 29
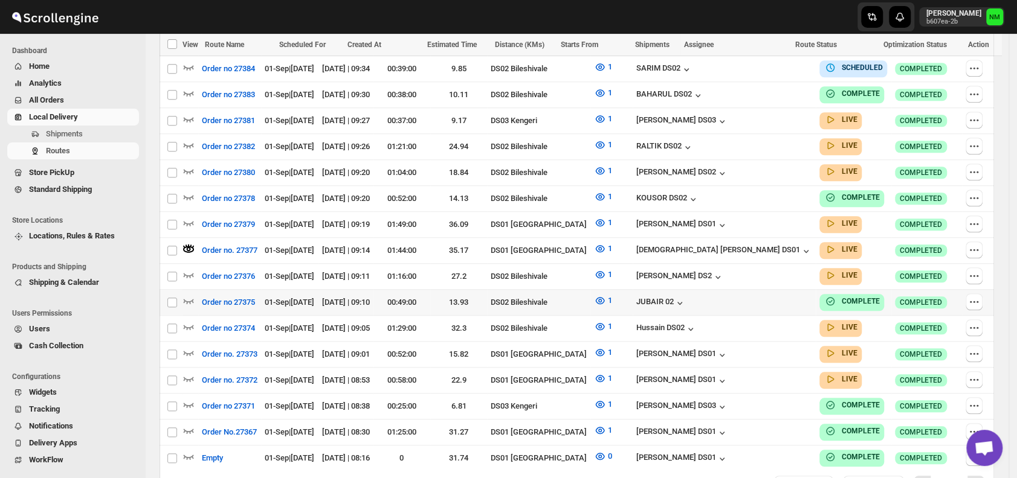
scroll to position [607, 0]
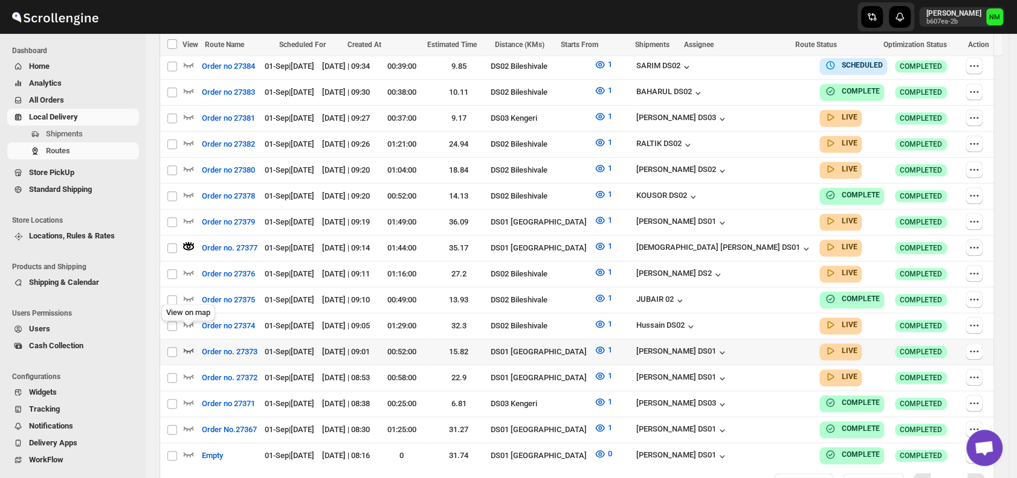
click at [186, 344] on icon "button" at bounding box center [188, 350] width 12 height 12
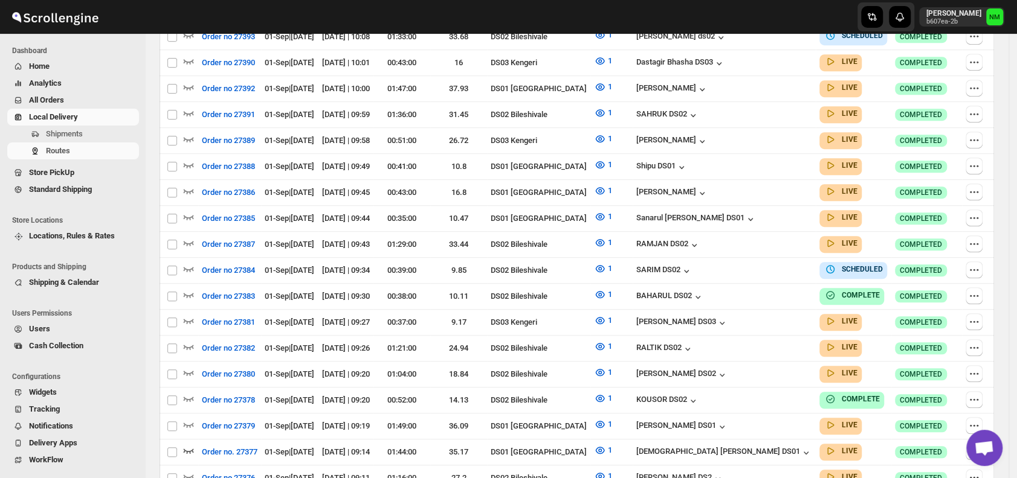
scroll to position [0, 0]
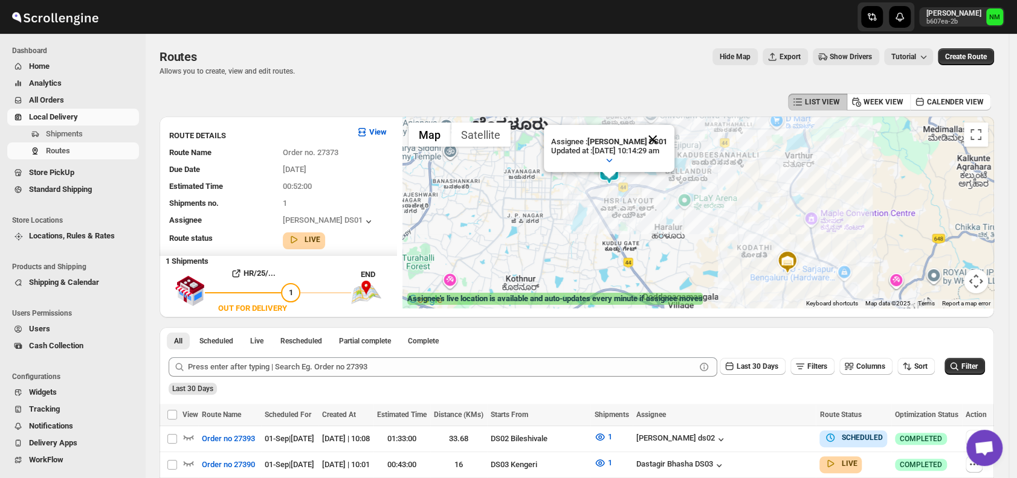
click at [667, 131] on button "Close" at bounding box center [652, 139] width 29 height 29
